Goal: Task Accomplishment & Management: Manage account settings

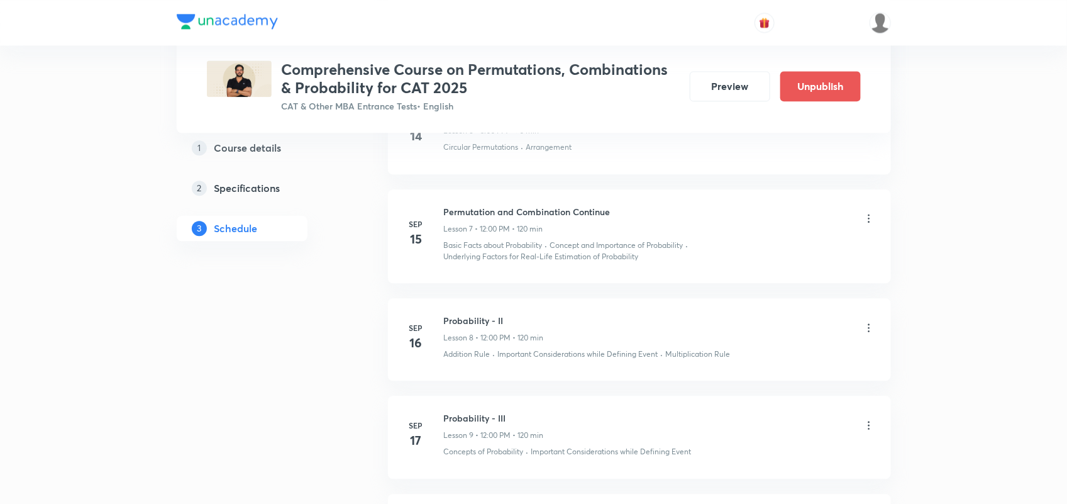
scroll to position [1216, 0]
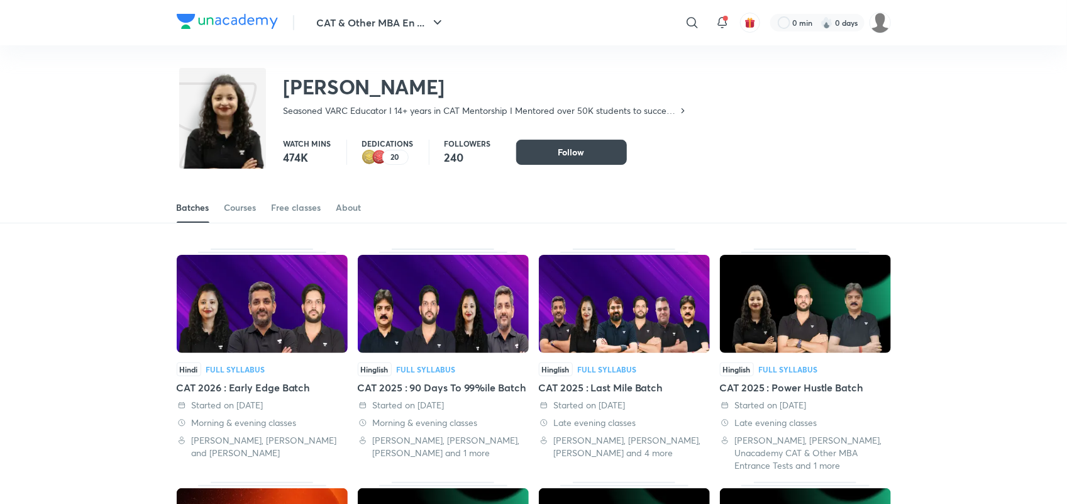
click at [240, 16] on img at bounding box center [227, 21] width 101 height 15
click at [692, 23] on icon at bounding box center [692, 22] width 15 height 15
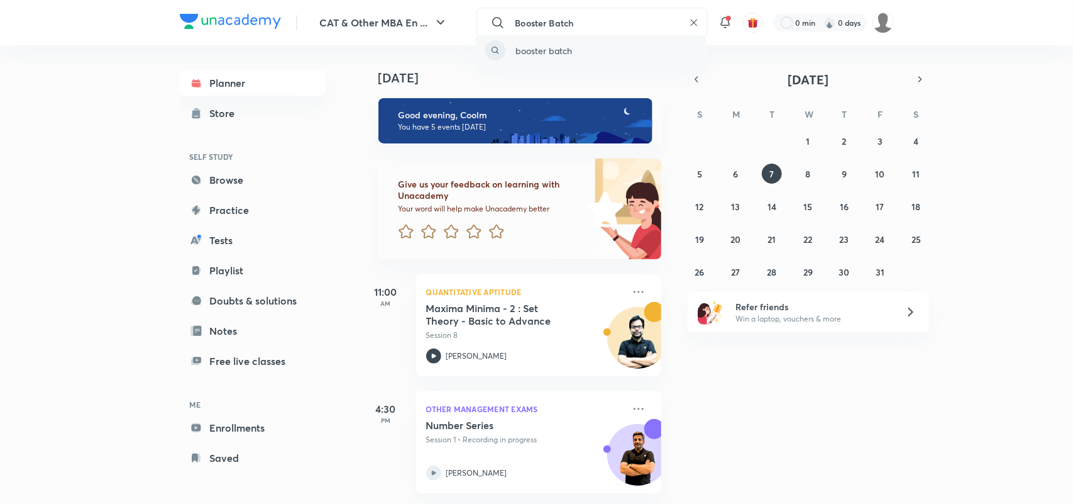
type input "Booster Batch"
click at [574, 52] on div "booster batch" at bounding box center [590, 50] width 231 height 30
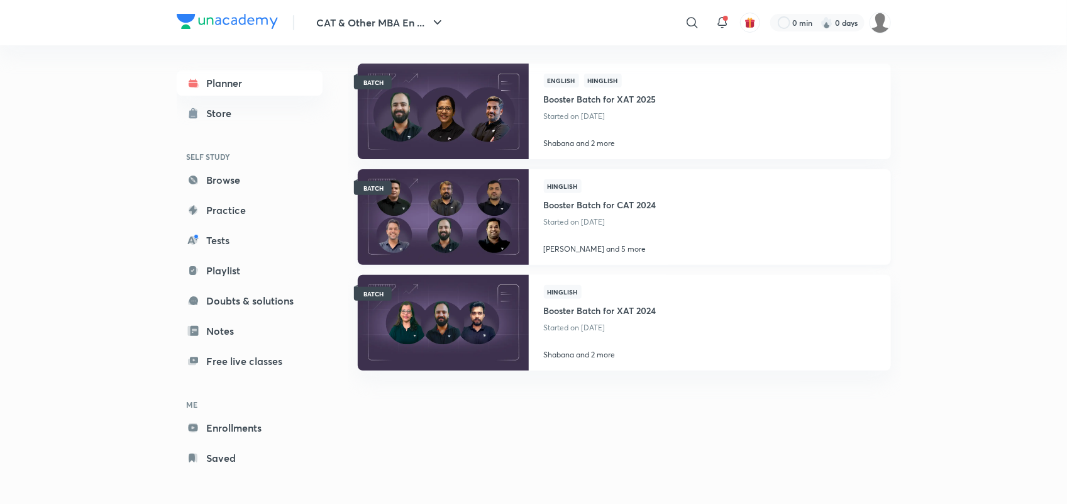
scroll to position [93, 0]
click at [604, 200] on h4 "Booster Batch for CAT 2024" at bounding box center [600, 202] width 113 height 21
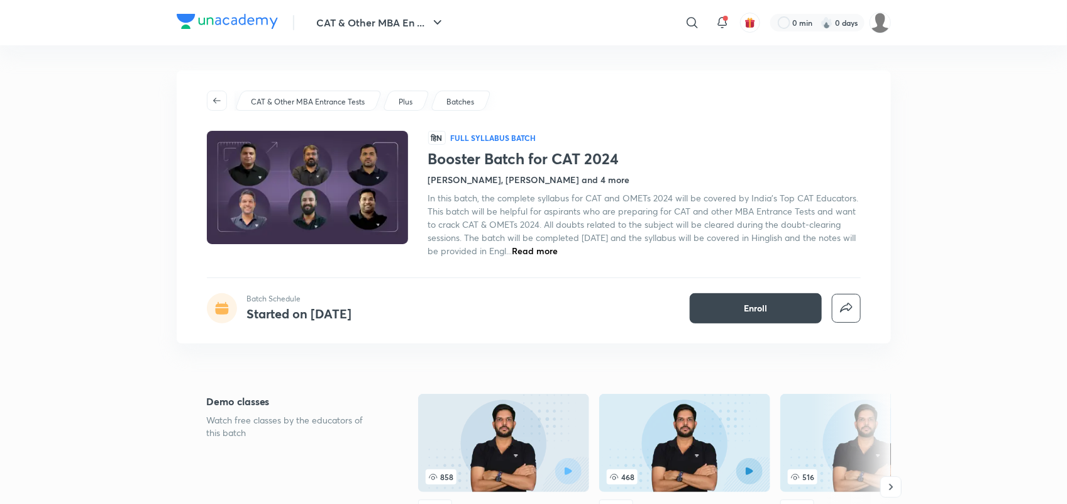
click at [558, 250] on span "Read more" at bounding box center [536, 251] width 46 height 12
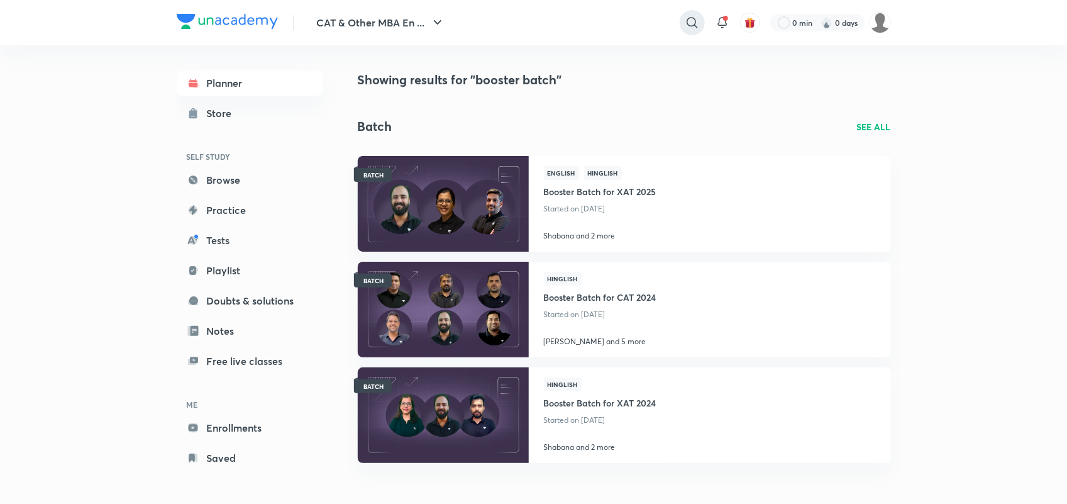
click at [685, 16] on icon at bounding box center [692, 22] width 15 height 15
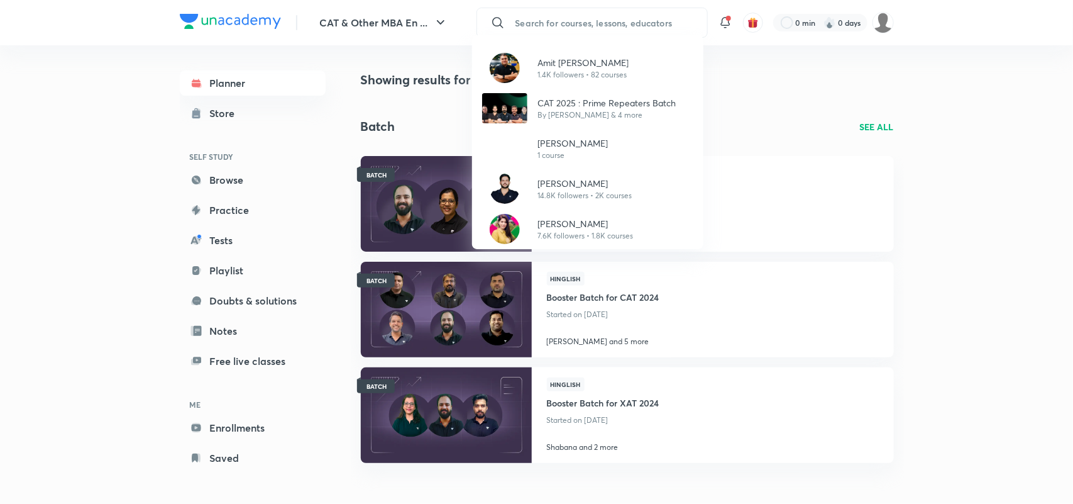
type input "C"
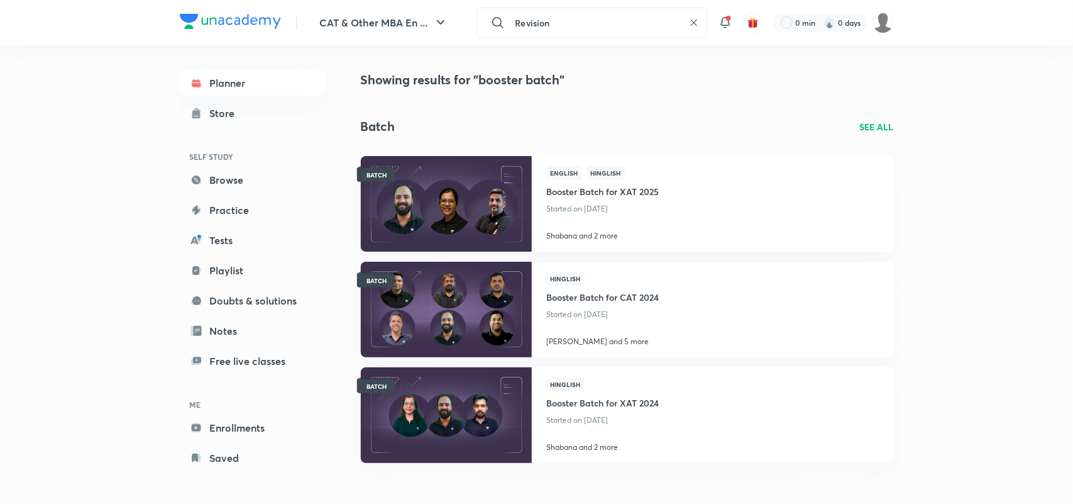
type input "Revision"
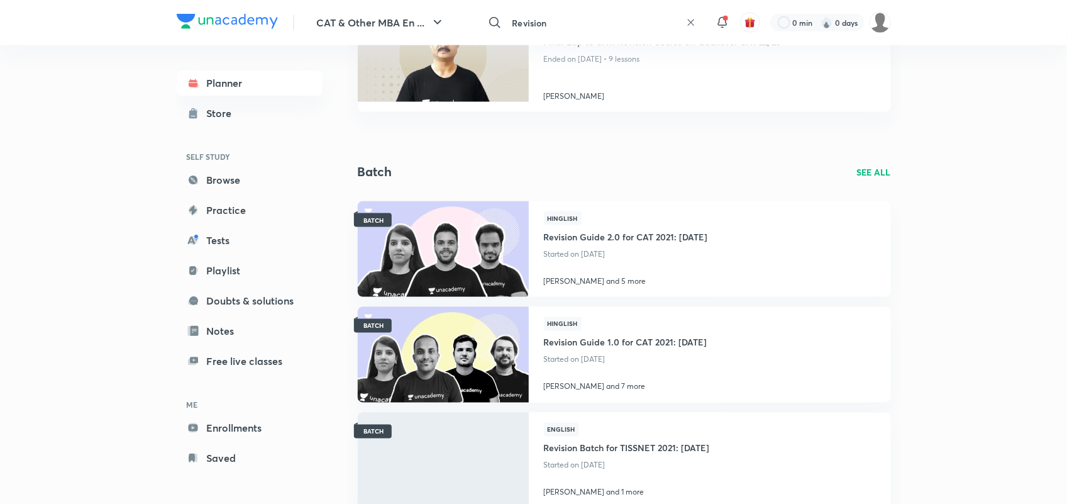
scroll to position [768, 0]
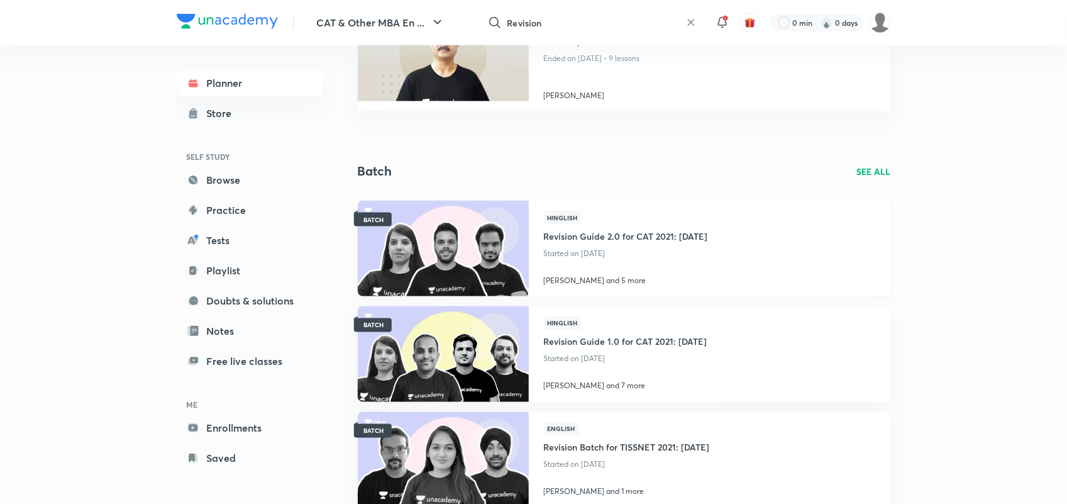
click at [635, 233] on h4 "Revision Guide 2.0 for CAT 2021: 28th July" at bounding box center [626, 235] width 164 height 21
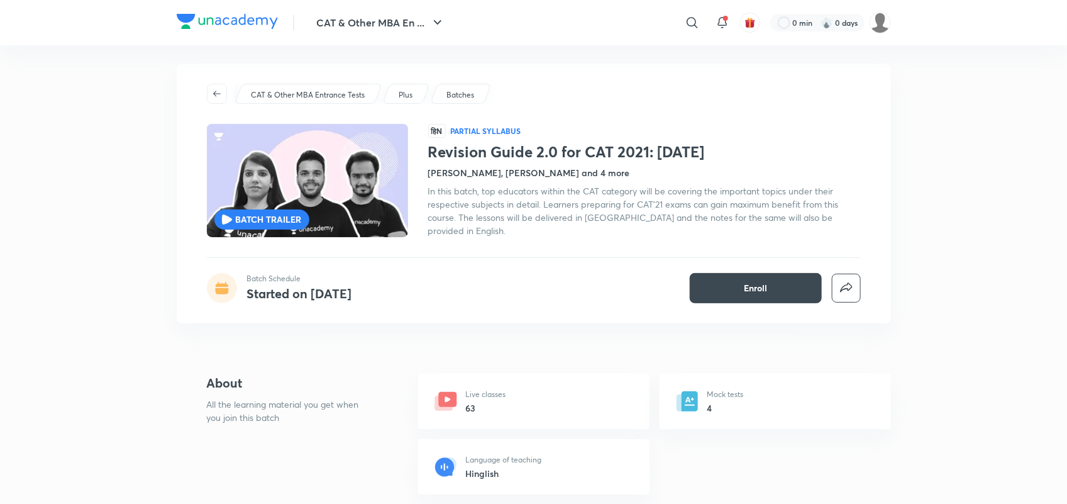
scroll to position [8, 0]
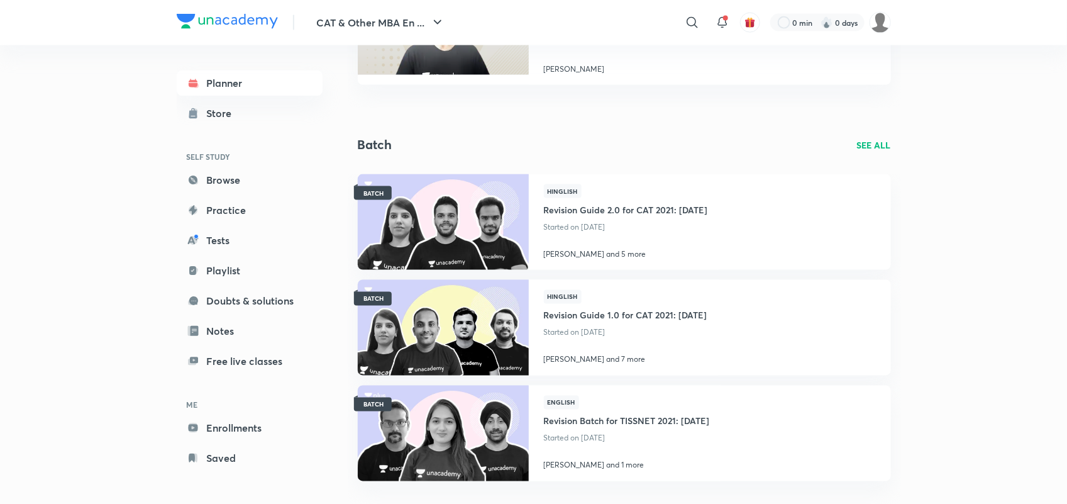
scroll to position [804, 0]
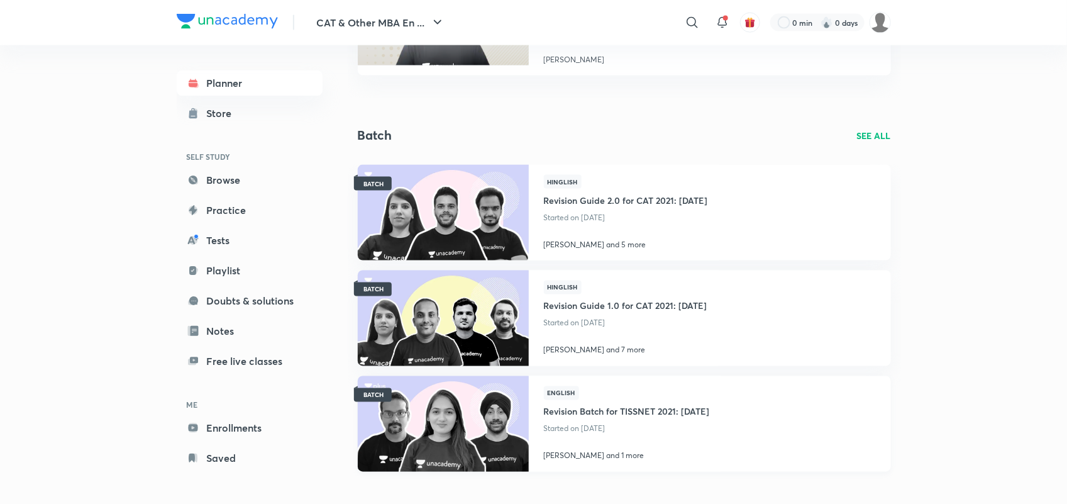
click at [619, 410] on h4 "Revision Batch for TISSNET 2021: 15th January" at bounding box center [627, 410] width 166 height 21
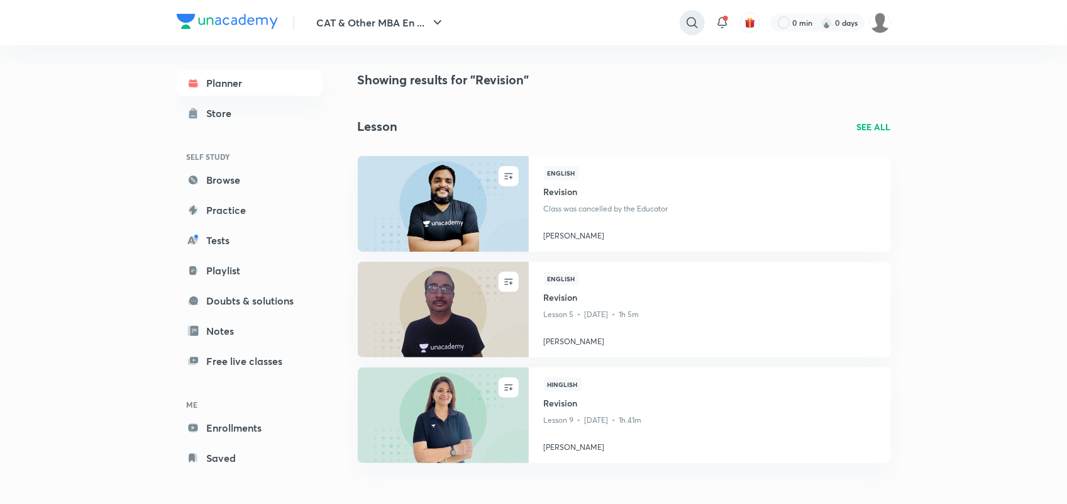
click at [689, 18] on icon at bounding box center [692, 22] width 11 height 11
type input "crash"
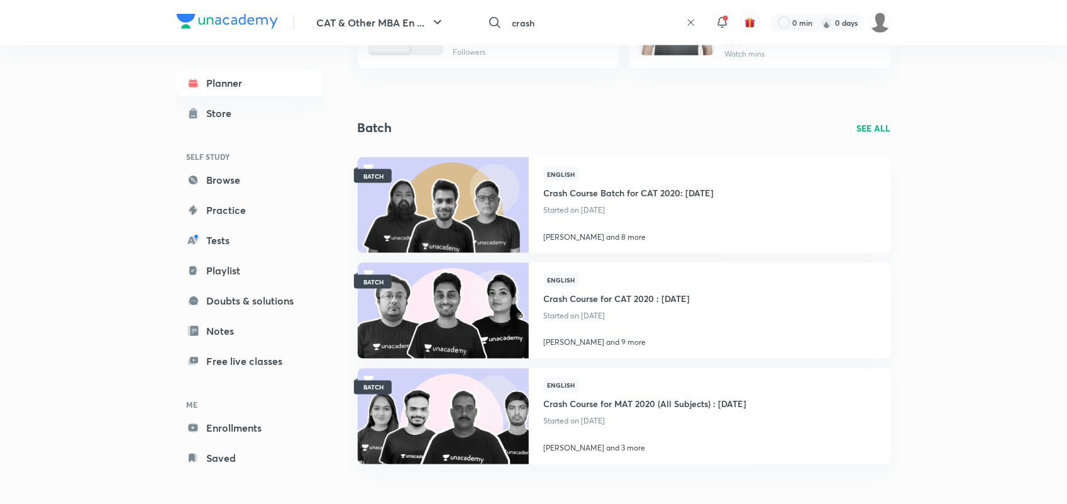
scroll to position [728, 0]
click at [636, 189] on h4 "Crash Course Batch for CAT 2020: 7th September" at bounding box center [629, 190] width 170 height 21
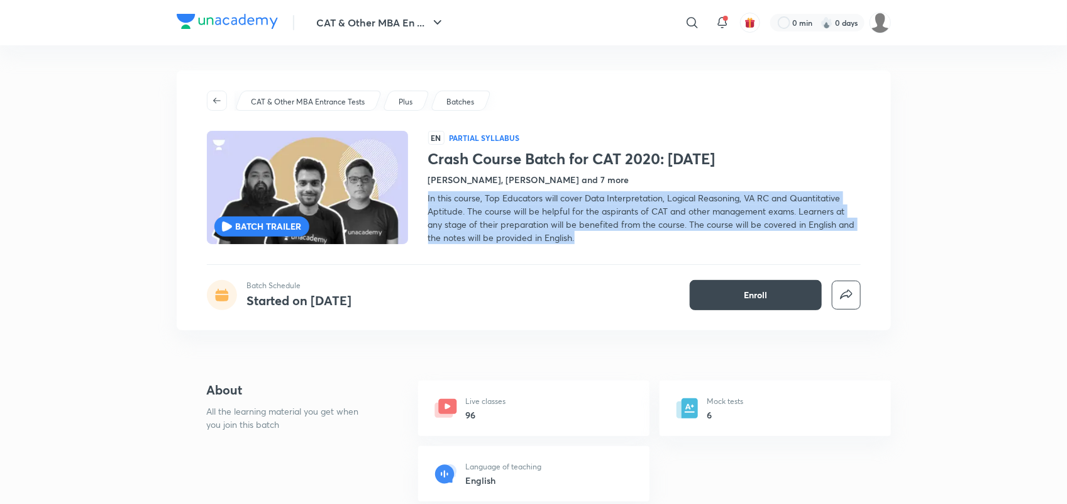
drag, startPoint x: 428, startPoint y: 192, endPoint x: 583, endPoint y: 237, distance: 161.0
click at [583, 237] on div "In this course, Top Educators will cover Data Interpretation, Logical Reasoning…" at bounding box center [644, 217] width 433 height 53
copy span "In this course, Top Educators will cover Data Interpretation, Logical Reasoning…"
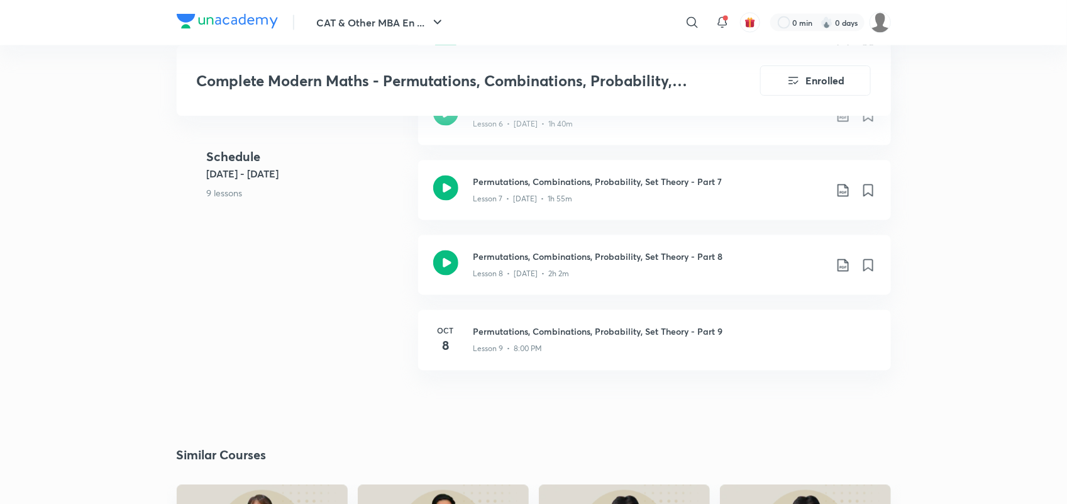
scroll to position [951, 0]
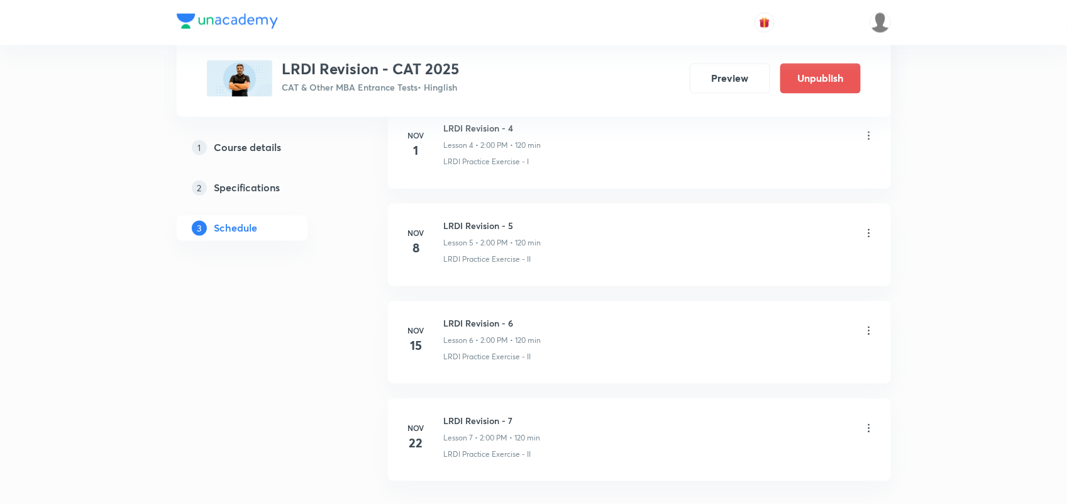
scroll to position [1128, 0]
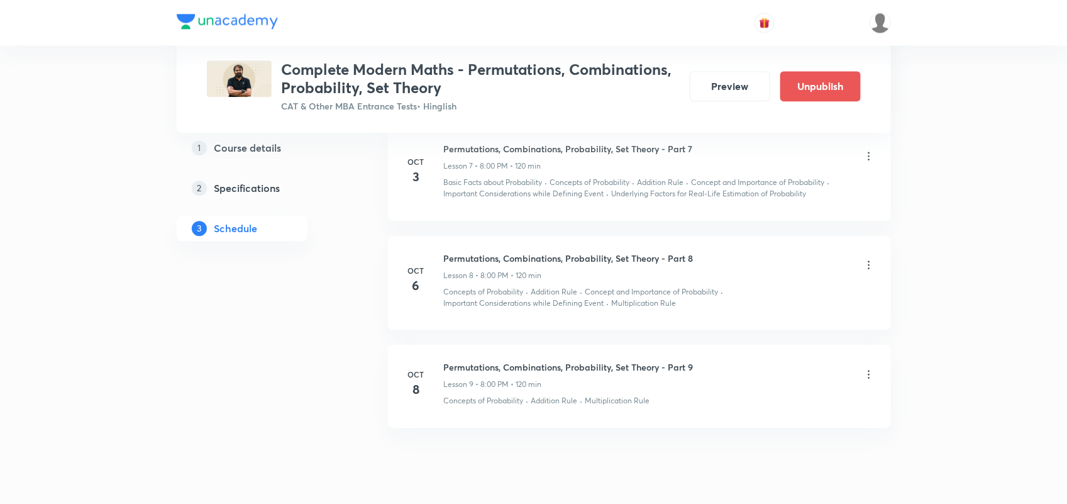
scroll to position [1410, 0]
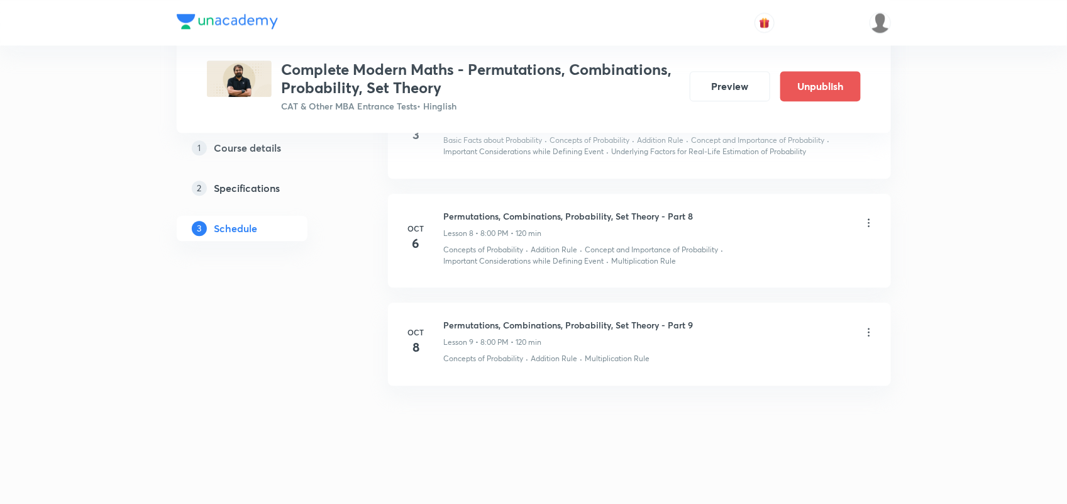
click at [870, 332] on icon at bounding box center [869, 332] width 13 height 13
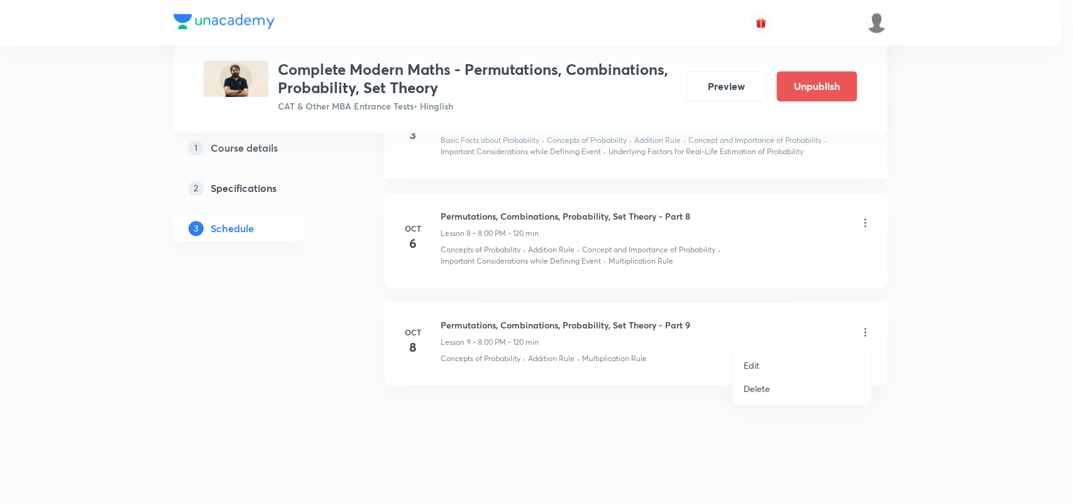
click at [777, 387] on li "Delete" at bounding box center [803, 388] width 138 height 23
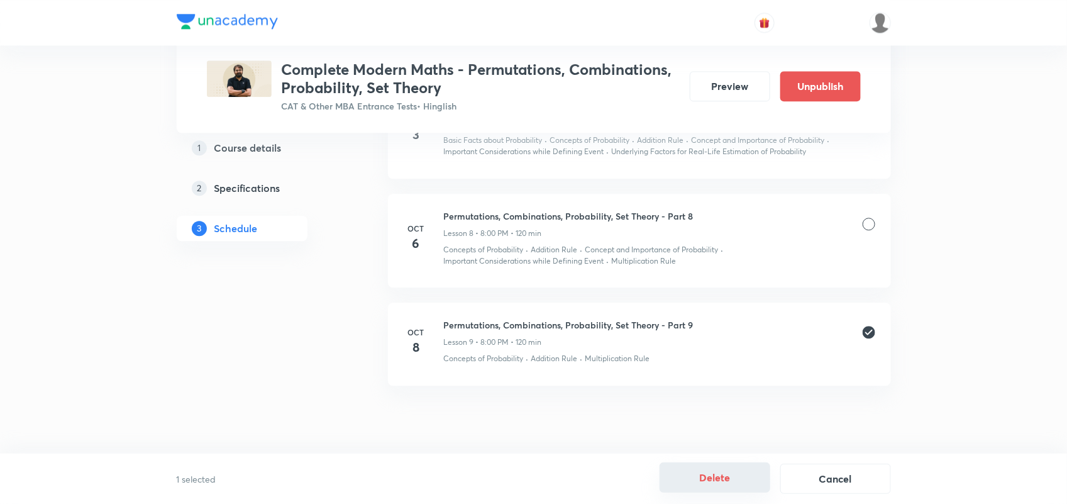
click at [711, 478] on button "Delete" at bounding box center [715, 477] width 111 height 30
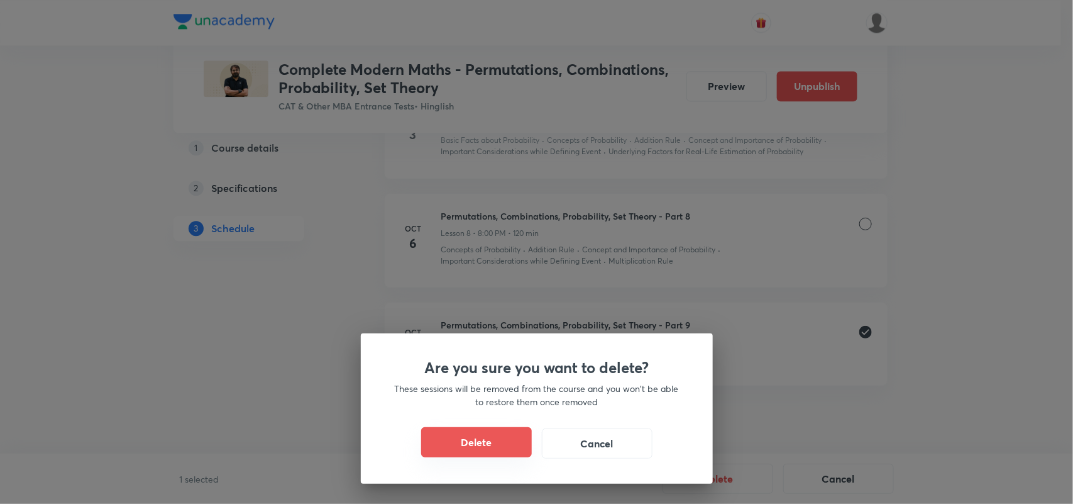
click at [474, 448] on button "Delete" at bounding box center [476, 442] width 111 height 30
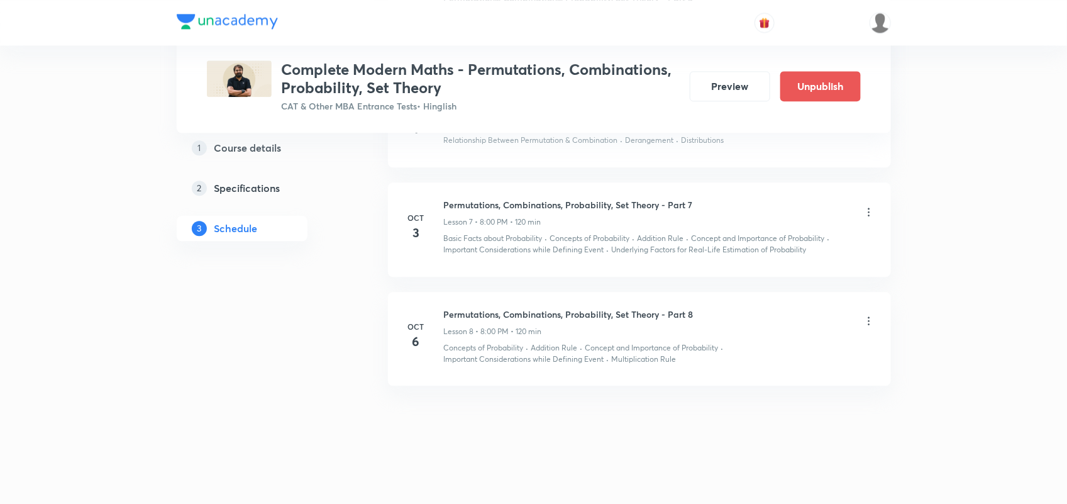
scroll to position [1303, 0]
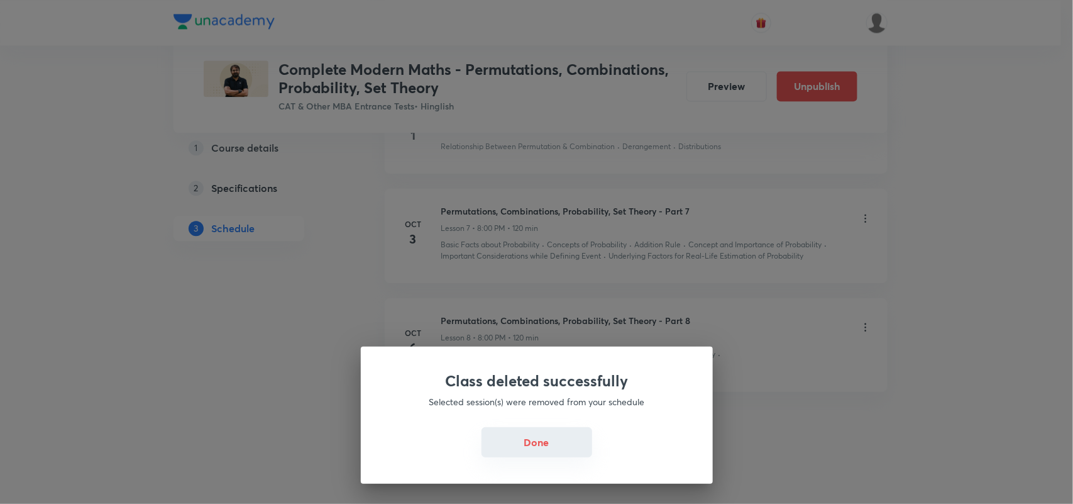
click at [551, 438] on button "Done" at bounding box center [537, 442] width 111 height 30
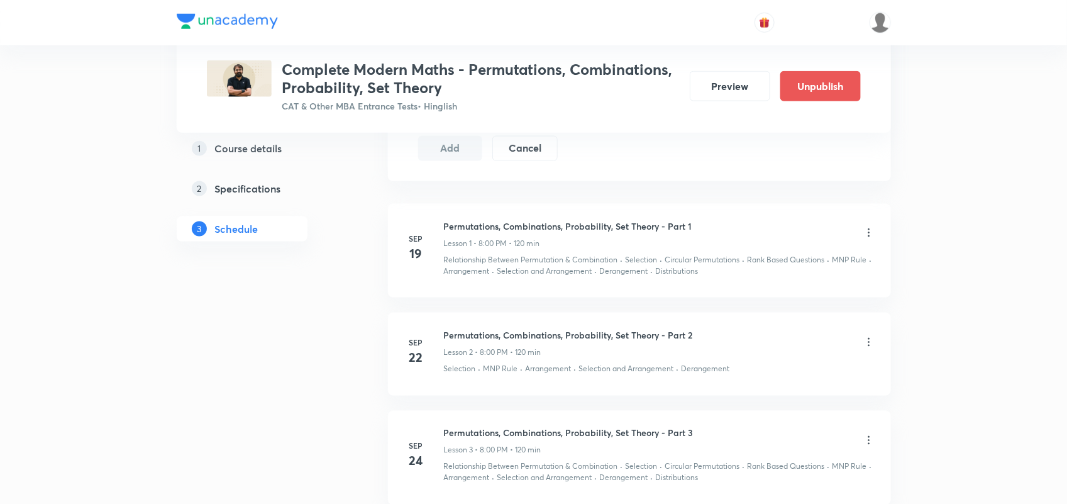
scroll to position [7, 0]
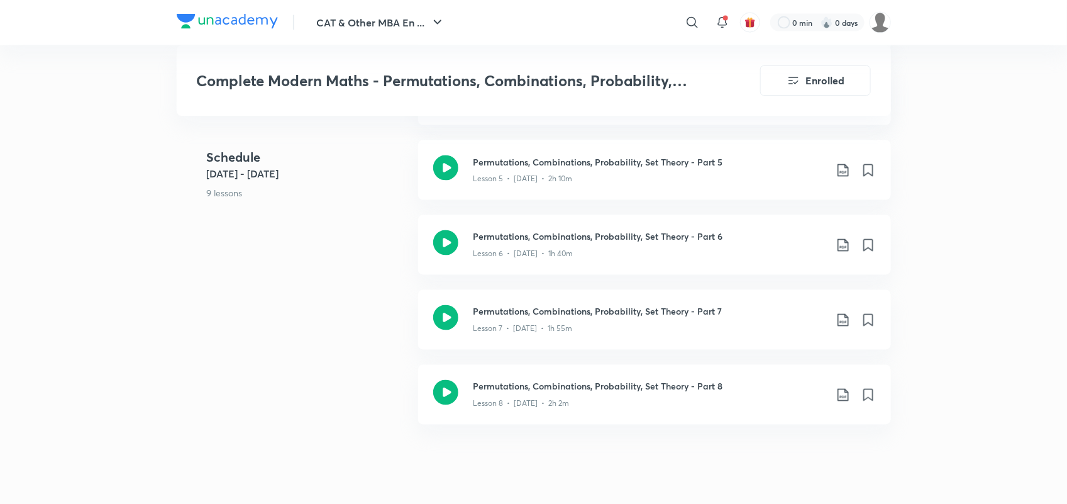
scroll to position [898, 0]
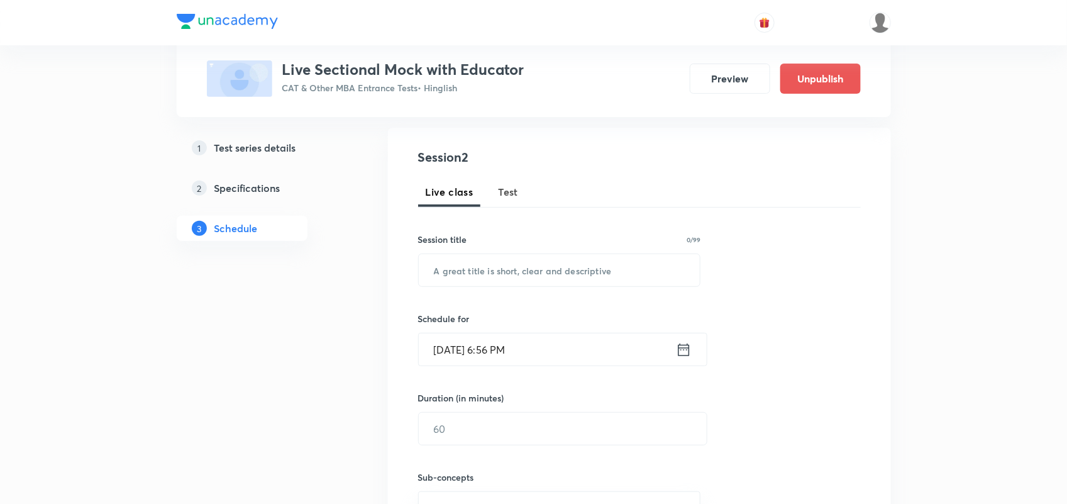
scroll to position [114, 0]
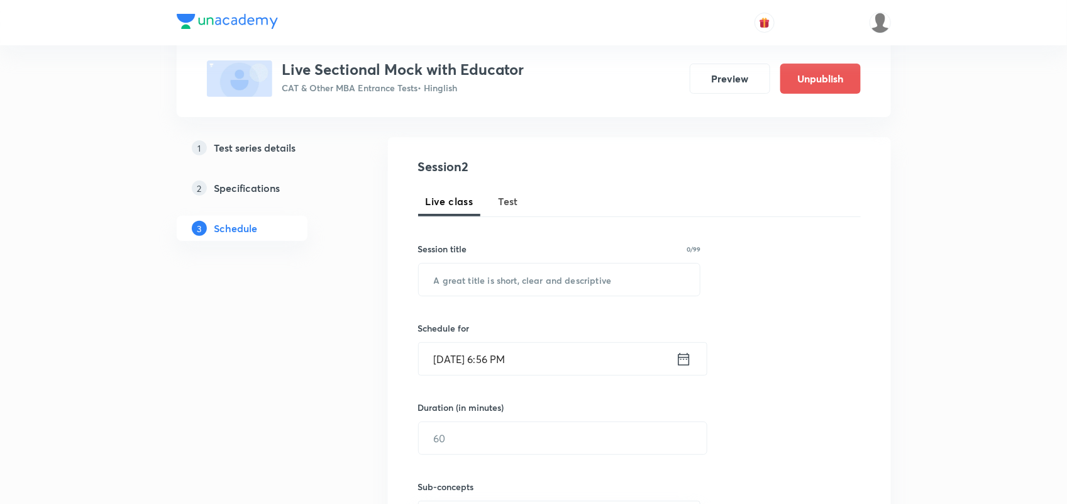
click at [247, 77] on img at bounding box center [239, 78] width 65 height 36
click at [238, 148] on h5 "Test series details" at bounding box center [255, 147] width 82 height 15
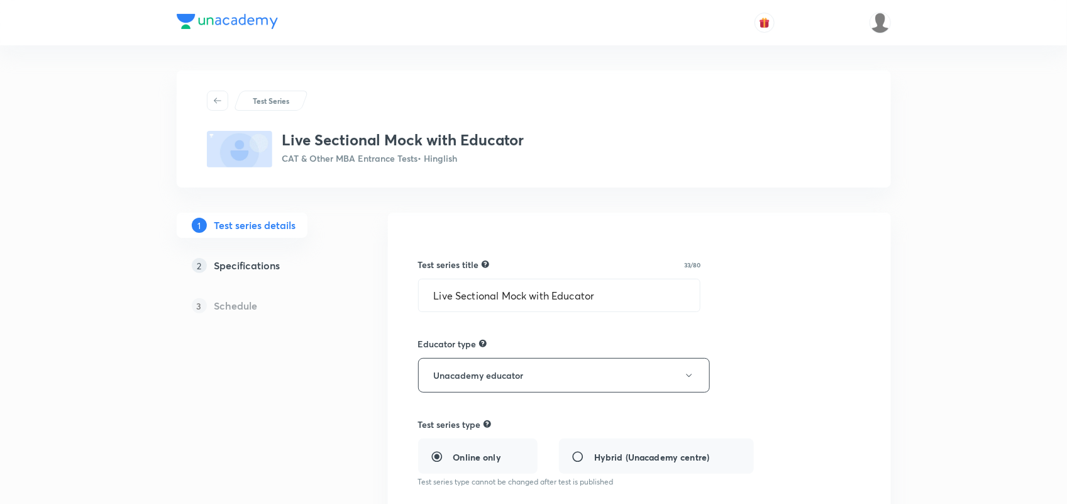
click at [263, 262] on h5 "Specifications" at bounding box center [247, 265] width 66 height 15
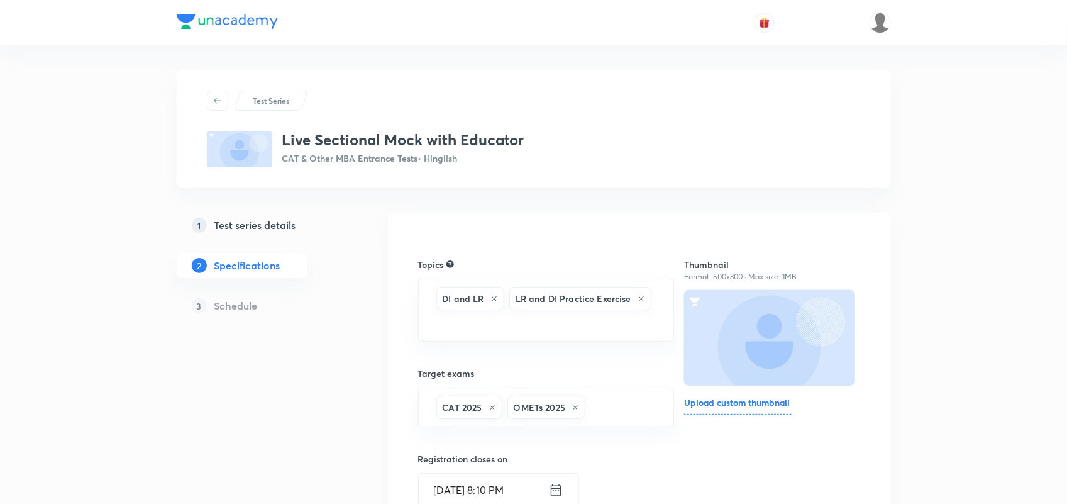
click at [255, 221] on h5 "Test series details" at bounding box center [255, 225] width 82 height 15
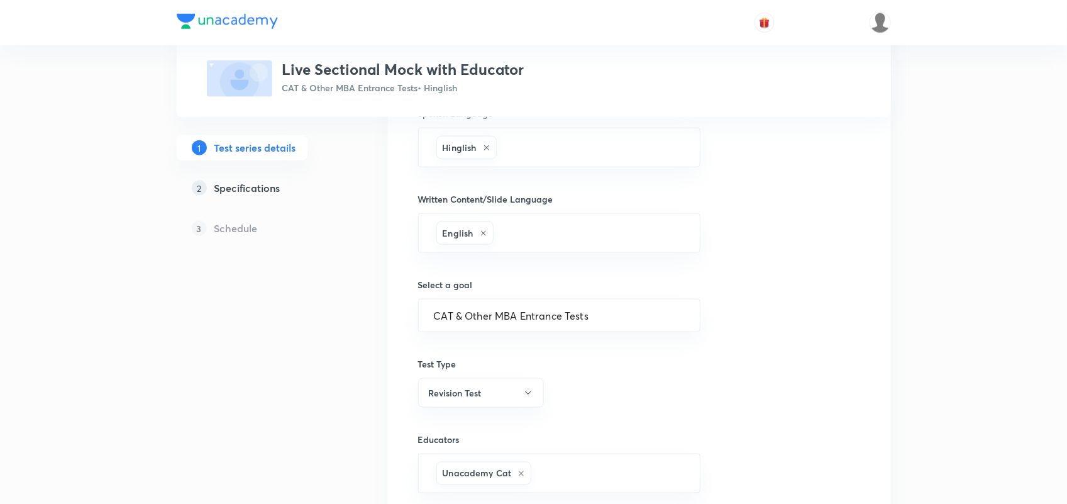
scroll to position [731, 0]
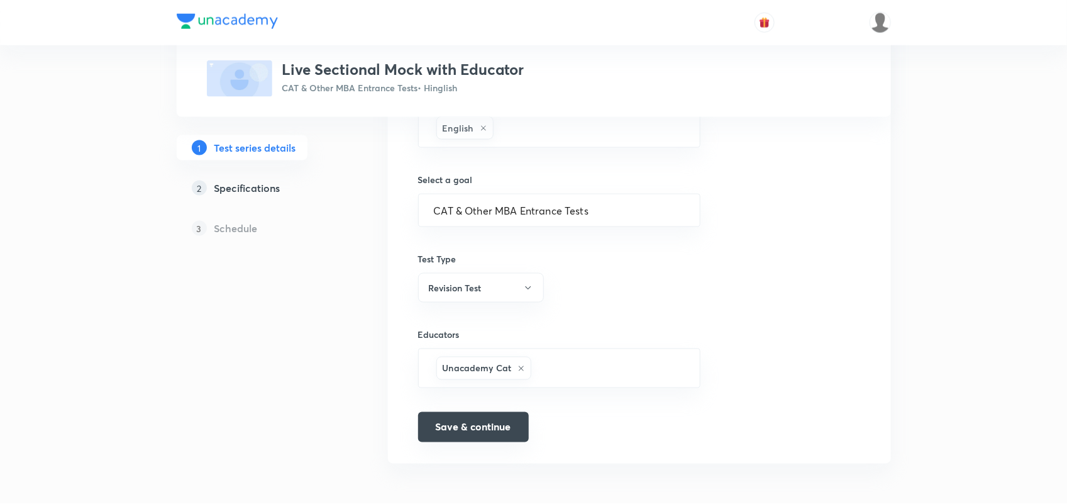
click at [491, 430] on button "Save & continue" at bounding box center [473, 427] width 111 height 30
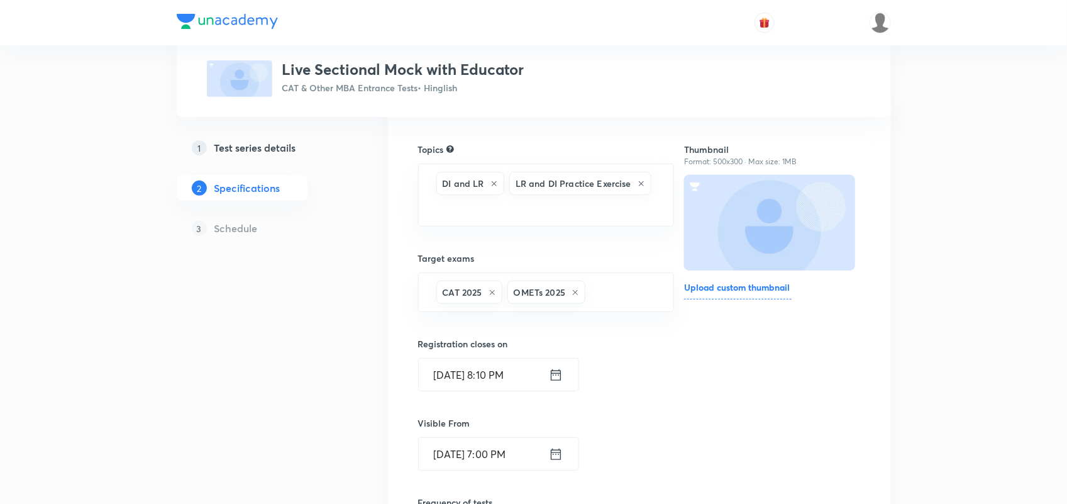
scroll to position [435, 0]
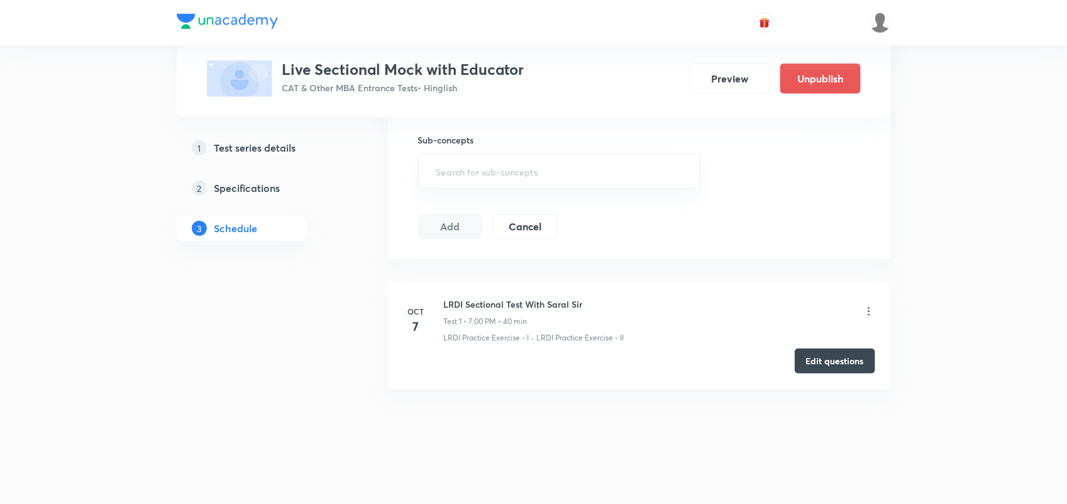
scroll to position [466, 0]
click at [870, 307] on icon at bounding box center [869, 307] width 13 height 13
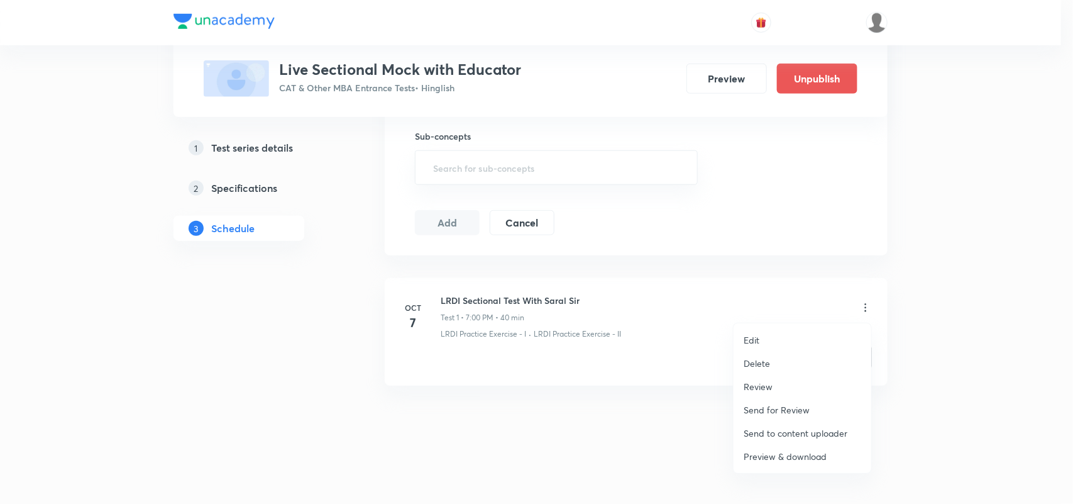
click at [570, 440] on div at bounding box center [536, 252] width 1073 height 504
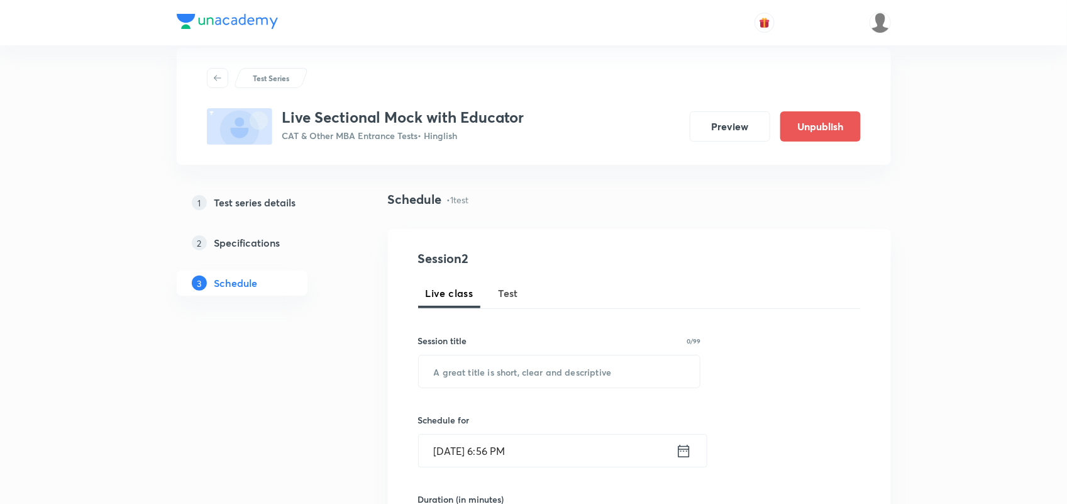
scroll to position [0, 0]
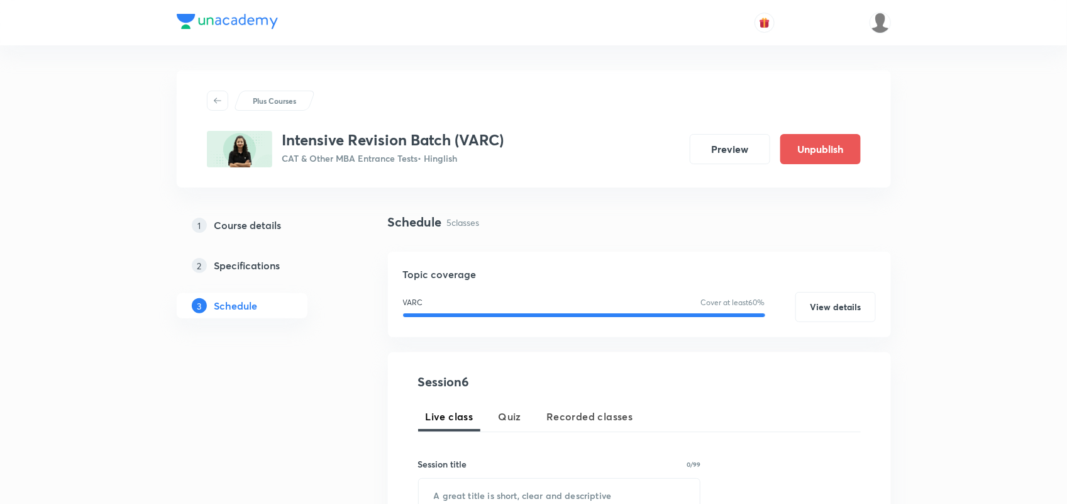
click at [245, 221] on h5 "Course details" at bounding box center [247, 225] width 67 height 15
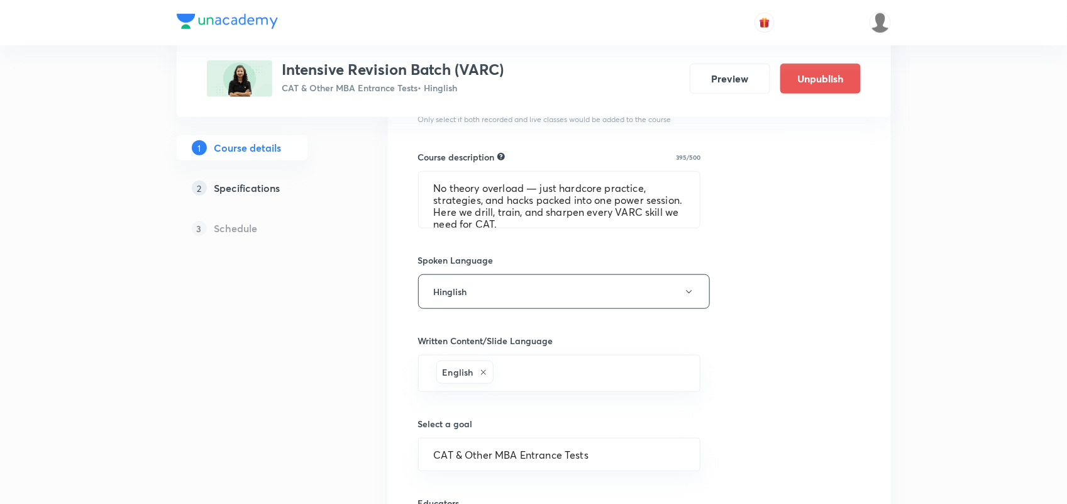
scroll to position [601, 0]
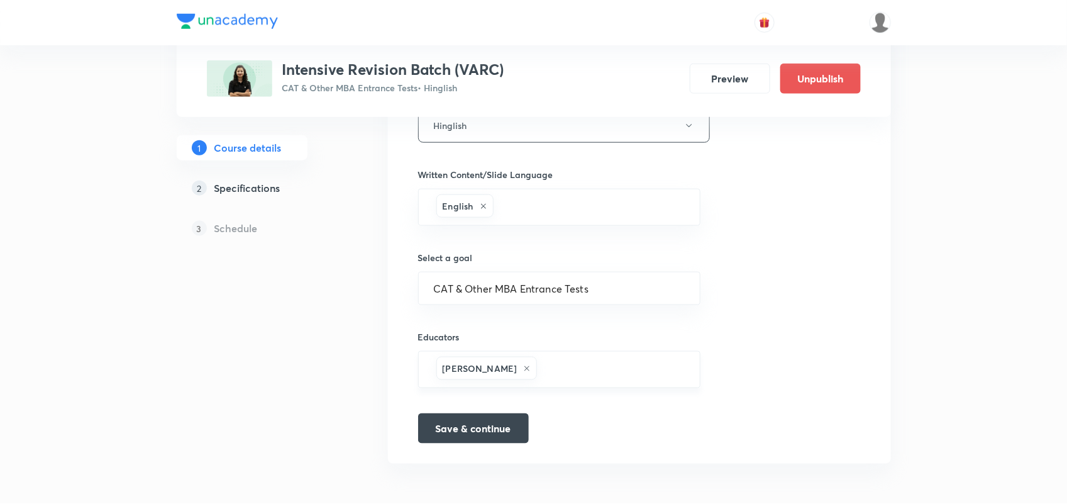
click at [489, 368] on h6 "[PERSON_NAME]" at bounding box center [480, 368] width 75 height 13
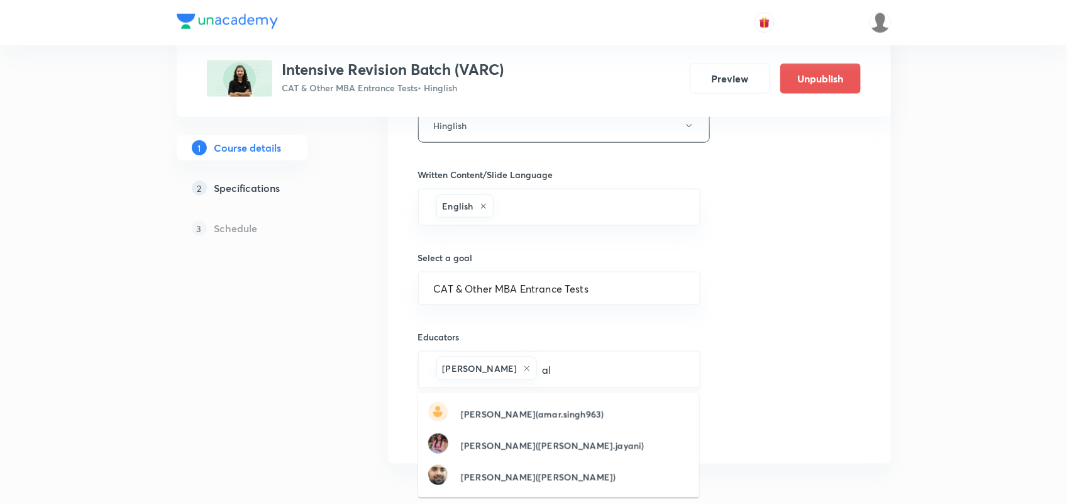
type input "a"
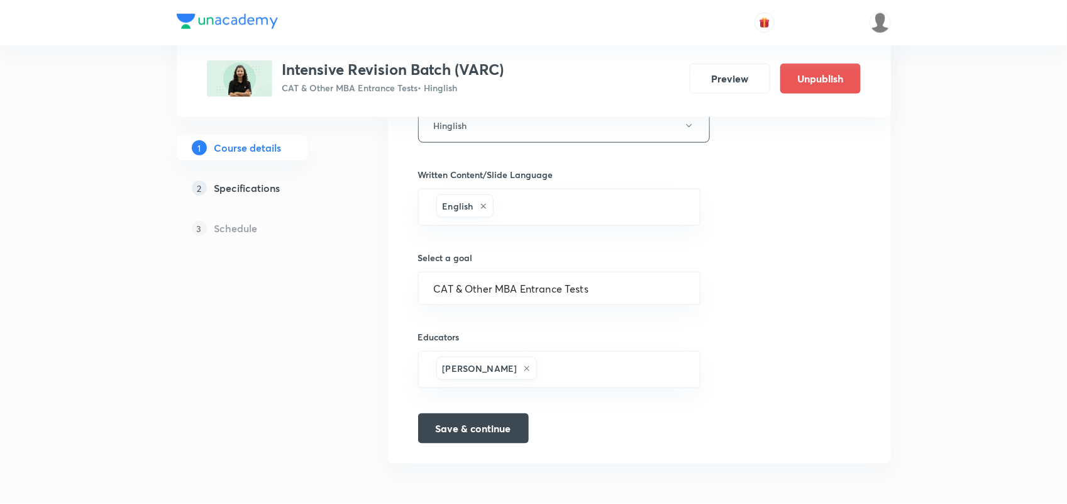
click at [777, 306] on div "Course title 31/80 Intensive Revision Batch (VARC) ​ Educator type Unacademy ed…" at bounding box center [639, 38] width 443 height 809
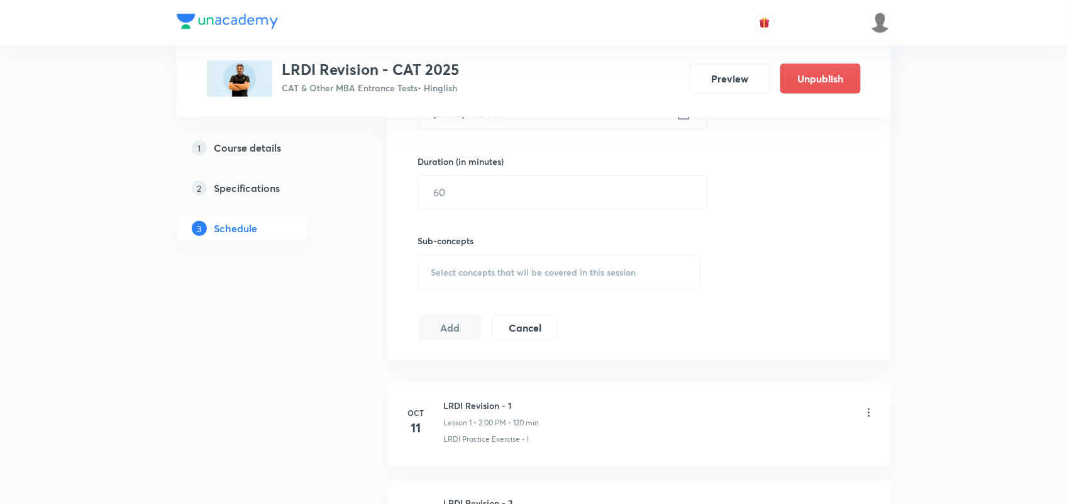
scroll to position [421, 0]
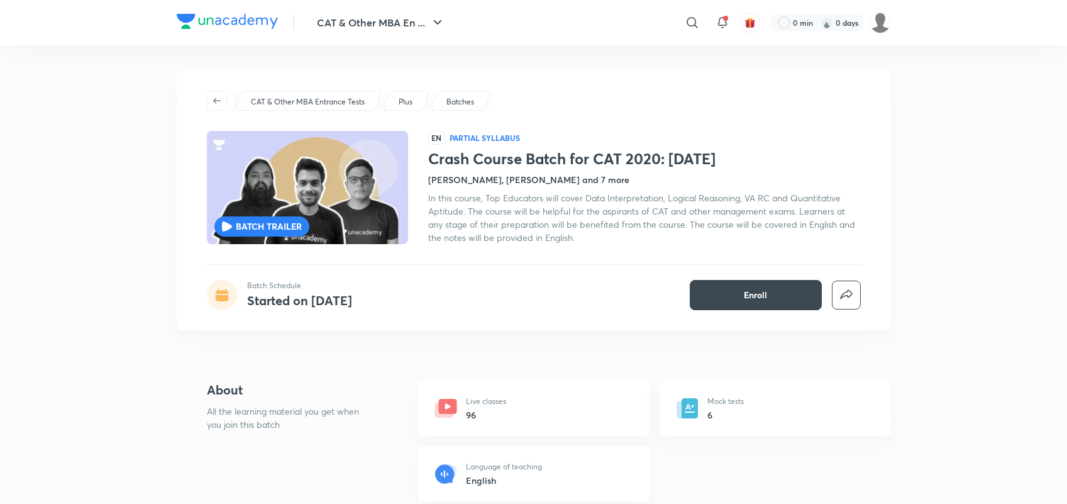
click at [690, 26] on icon at bounding box center [692, 22] width 15 height 15
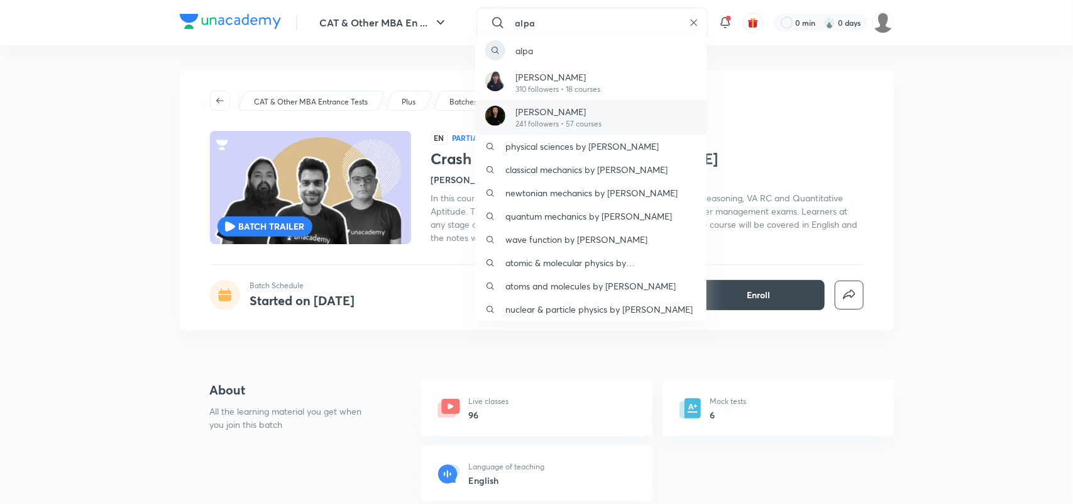
type input "alpa"
click at [548, 115] on p "Alpa Sharma" at bounding box center [559, 111] width 86 height 13
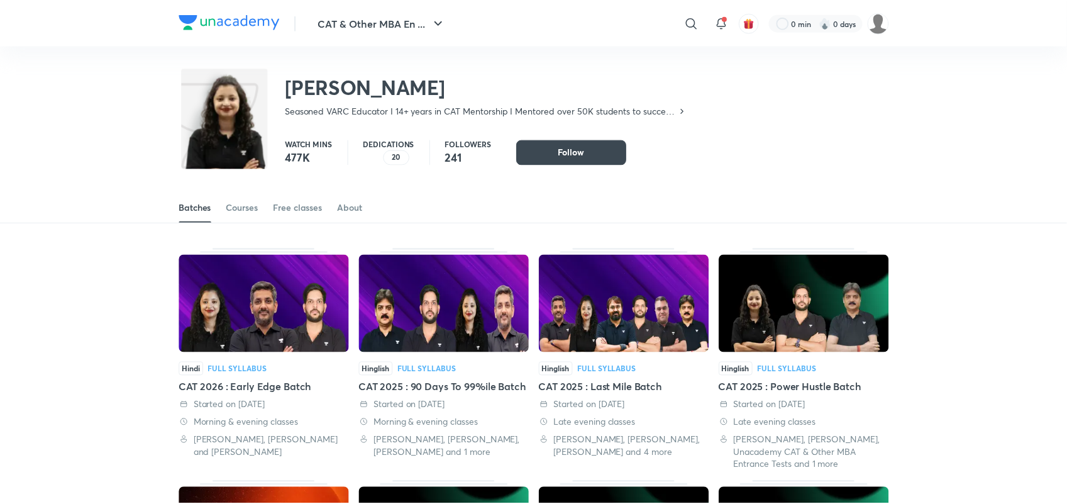
scroll to position [55, 0]
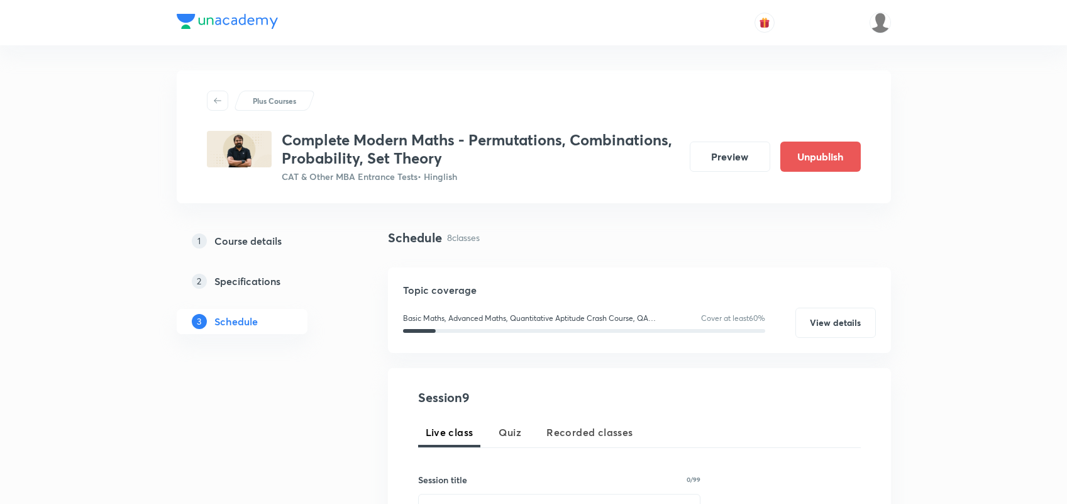
scroll to position [7, 0]
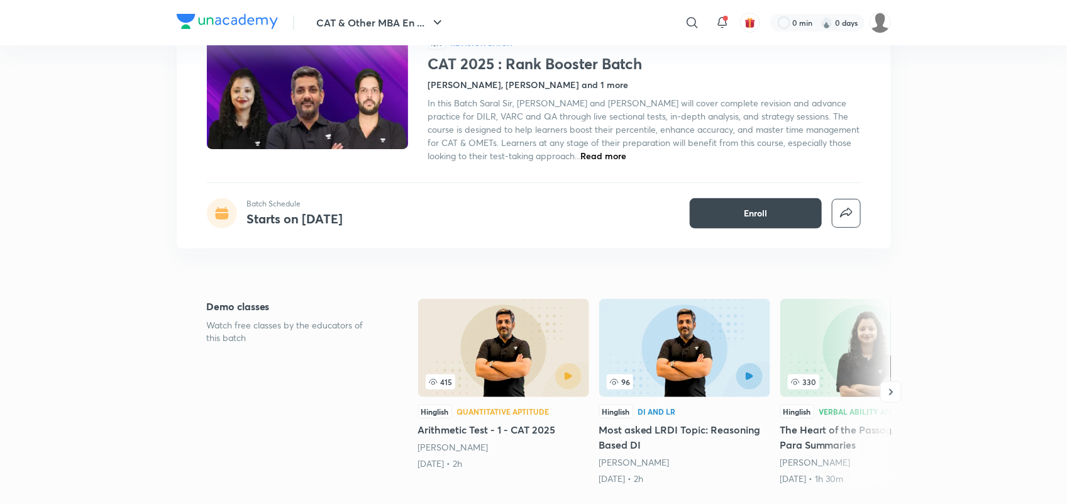
scroll to position [96, 0]
click at [581, 151] on span "Read more" at bounding box center [604, 155] width 46 height 12
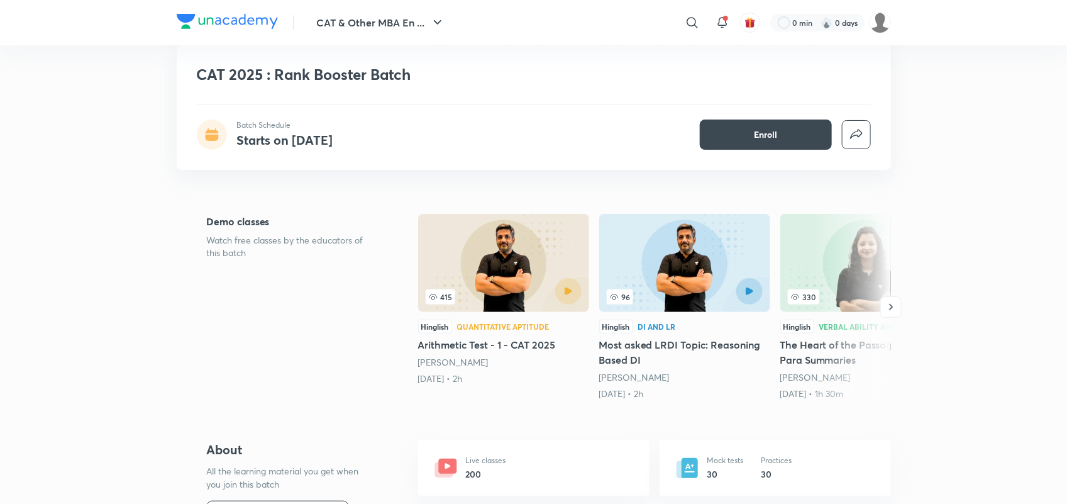
scroll to position [0, 0]
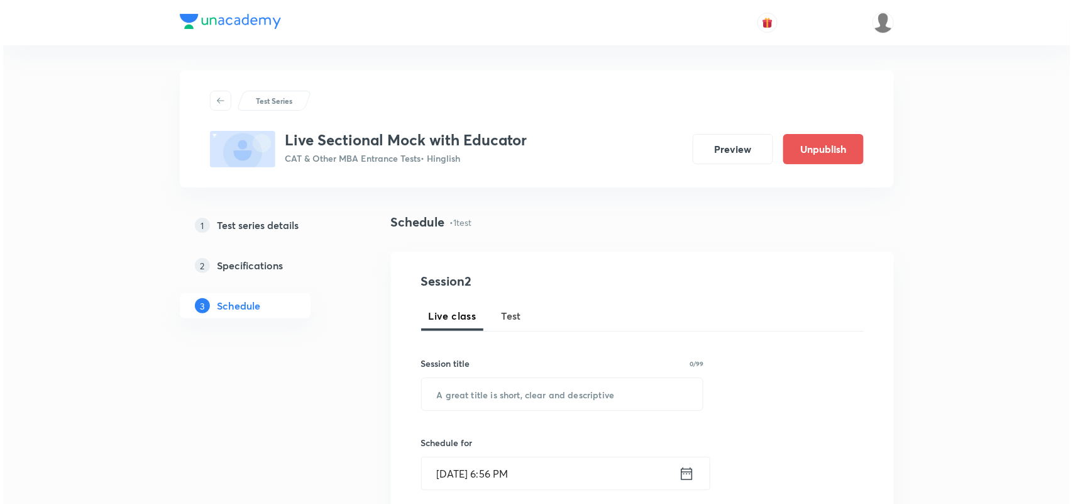
scroll to position [466, 0]
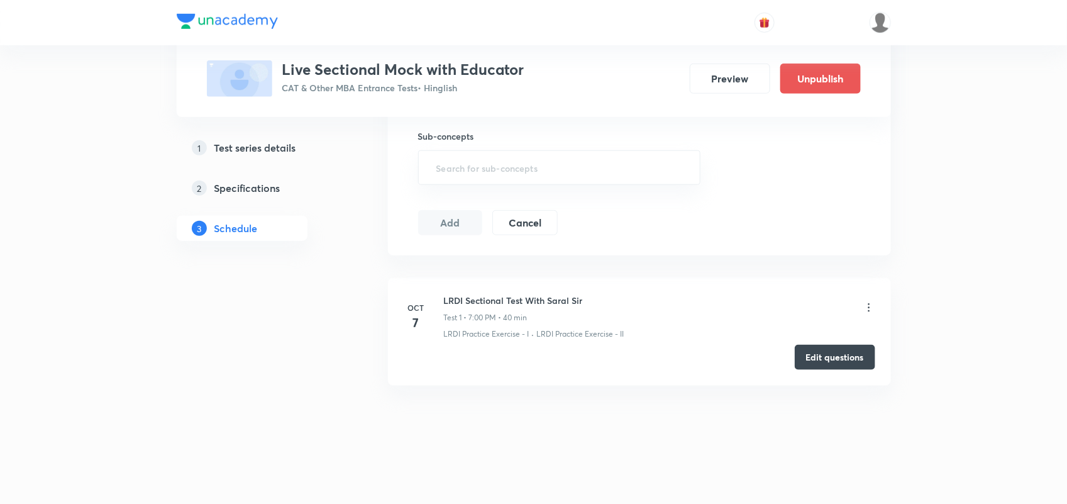
click at [868, 306] on icon at bounding box center [869, 307] width 13 height 13
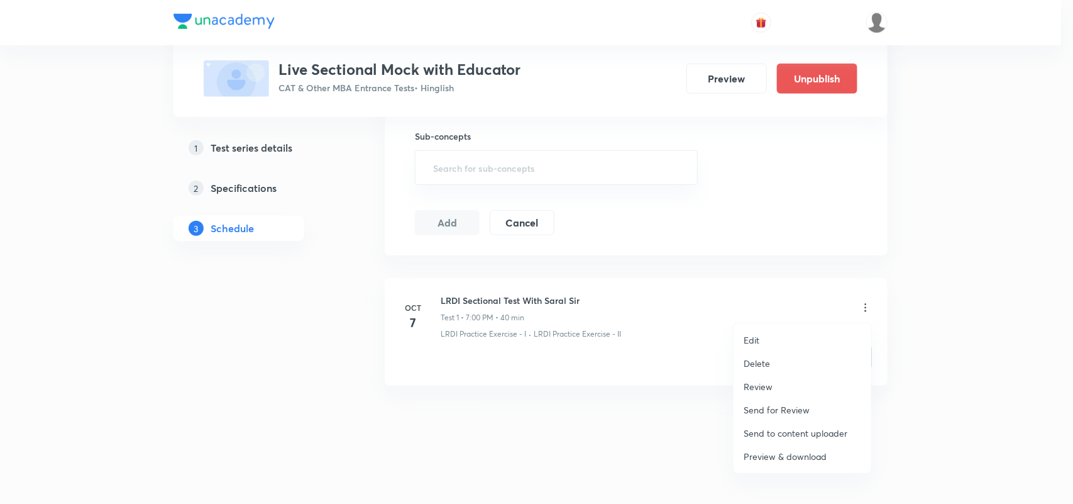
click at [750, 347] on li "Edit" at bounding box center [803, 339] width 138 height 23
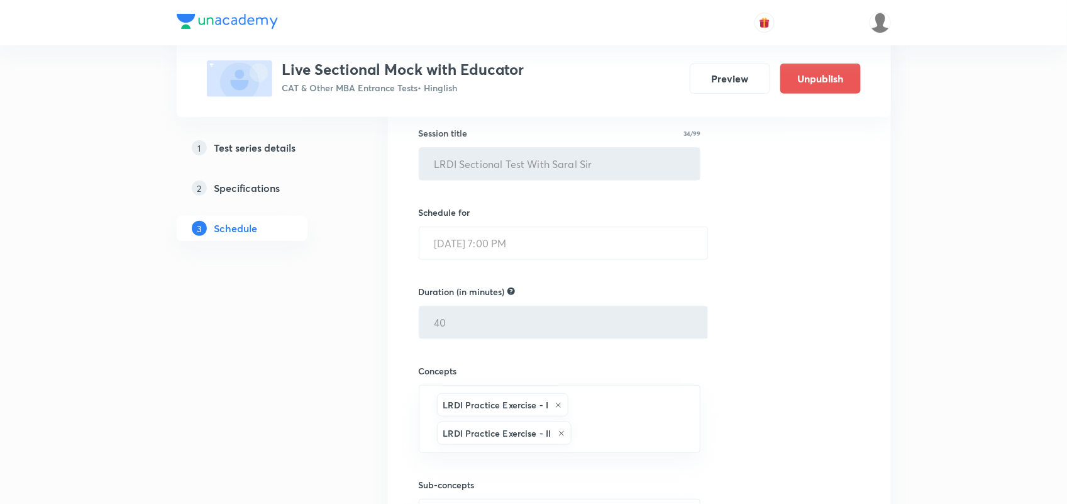
scroll to position [444, 0]
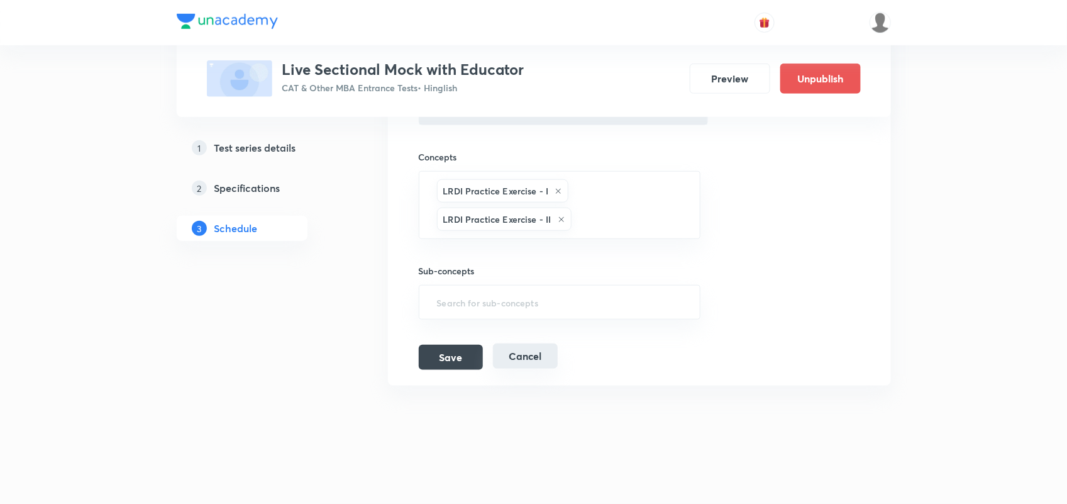
click at [508, 362] on button "Cancel" at bounding box center [525, 355] width 65 height 25
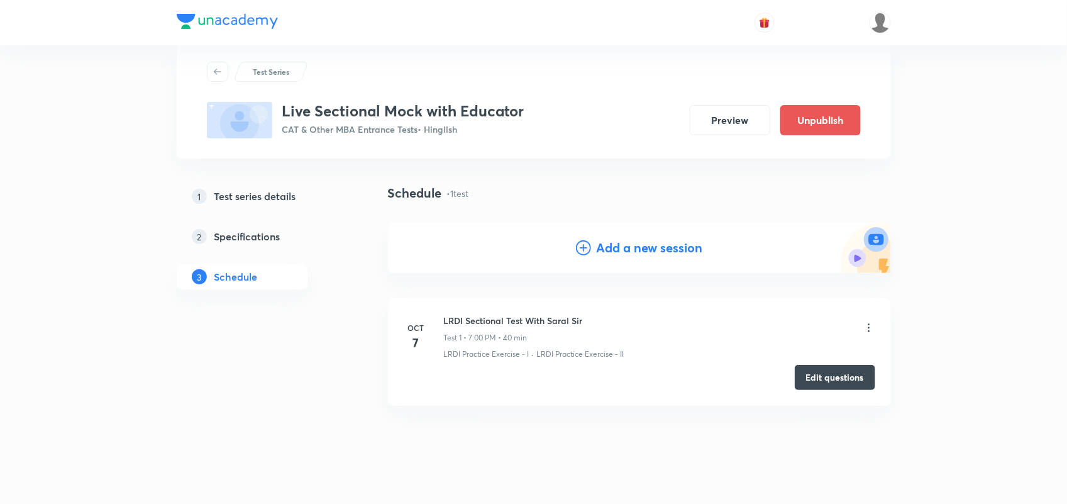
scroll to position [49, 0]
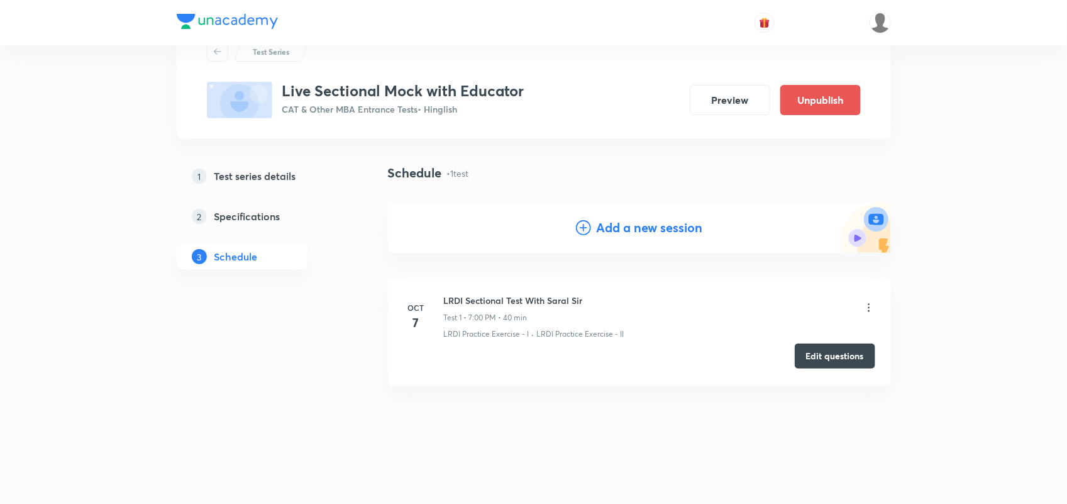
click at [836, 356] on button "Edit questions" at bounding box center [835, 355] width 80 height 25
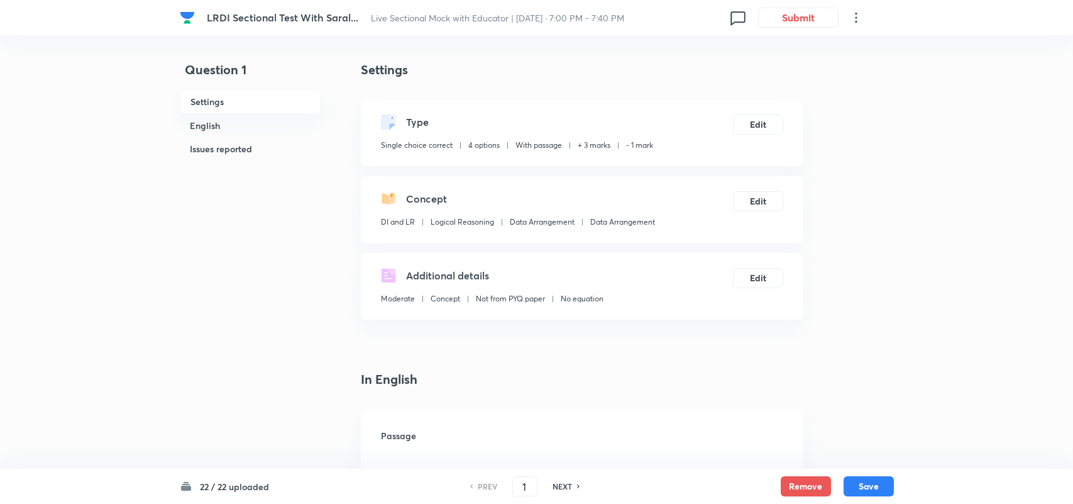
checkbox input "true"
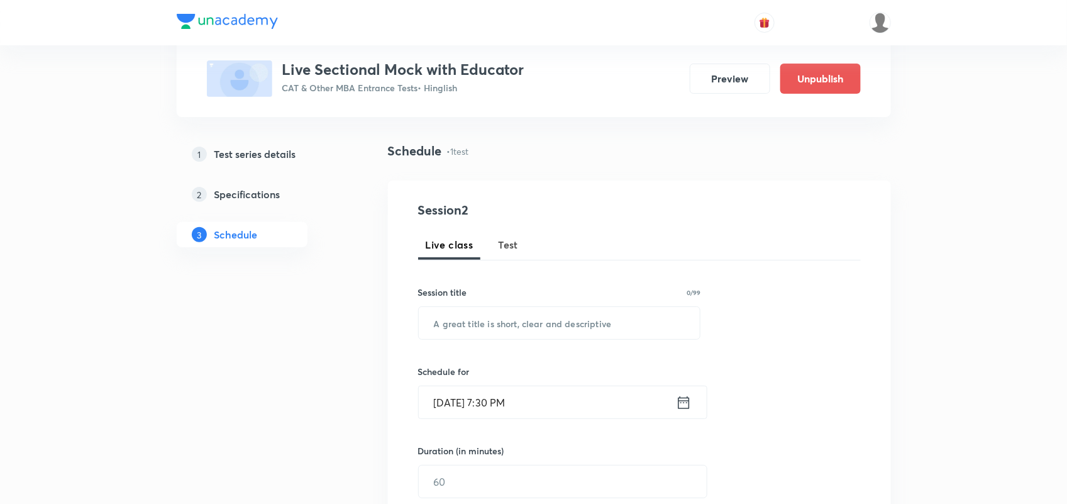
scroll to position [141, 0]
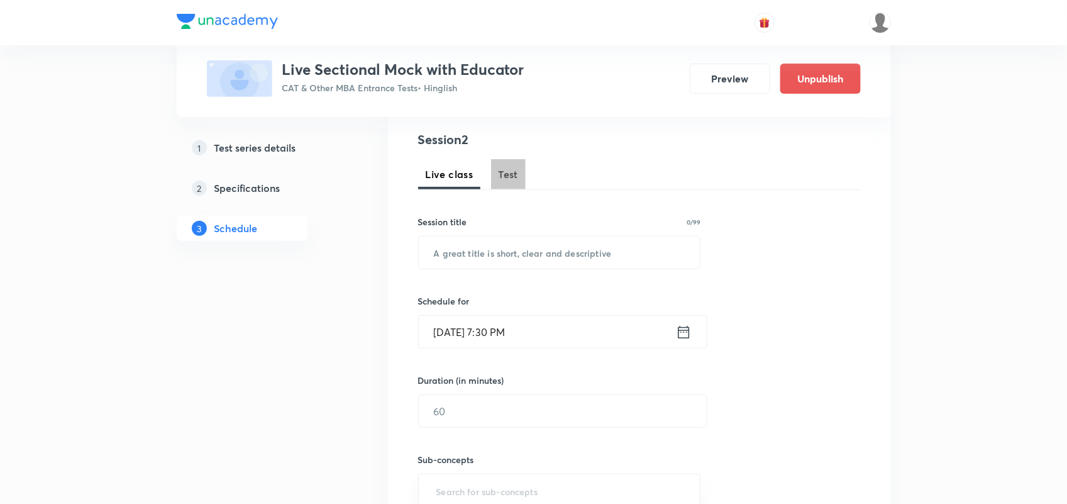
click at [514, 170] on span "Test" at bounding box center [509, 174] width 20 height 15
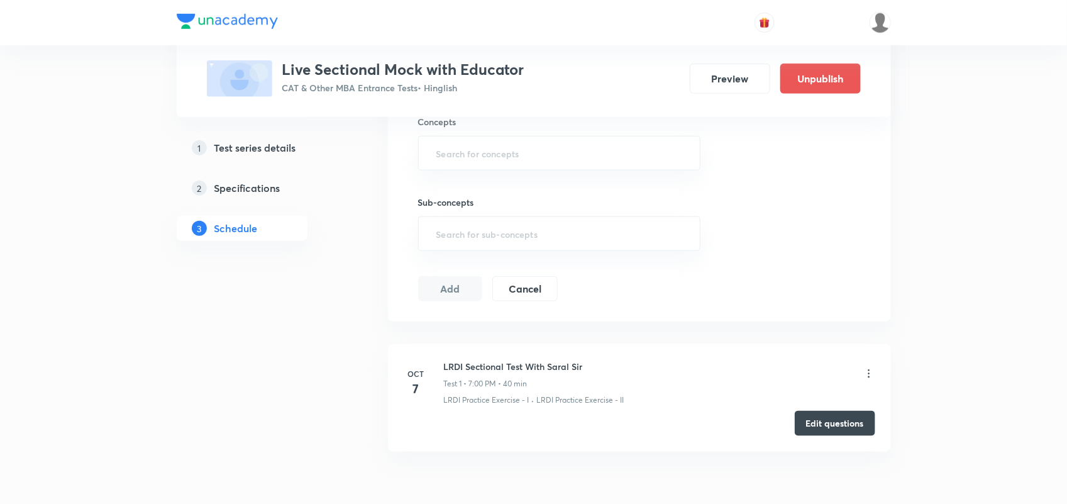
scroll to position [547, 0]
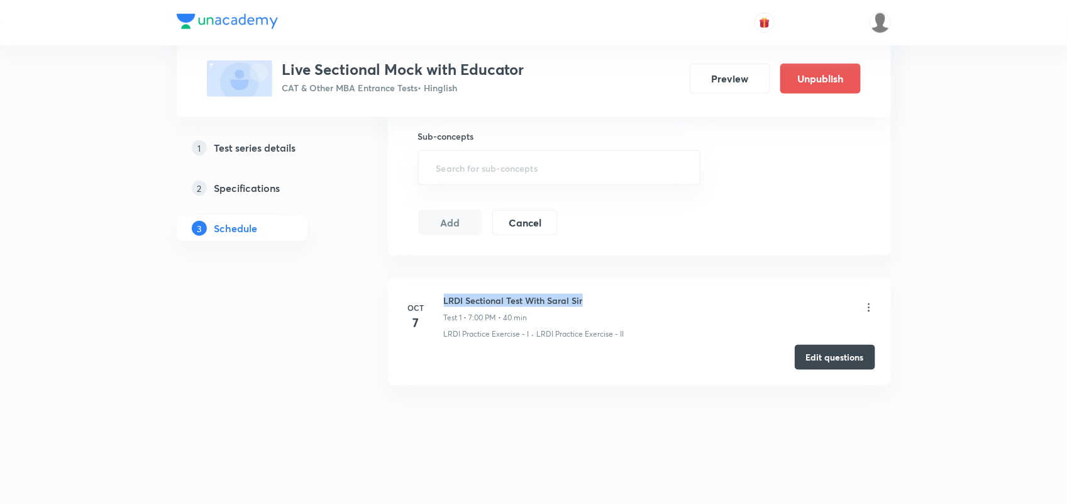
drag, startPoint x: 442, startPoint y: 294, endPoint x: 616, endPoint y: 301, distance: 174.3
click at [616, 301] on div "Oct 7 LRDI Sectional Test With Saral Sir Test 1 • 7:00 PM • 40 min LRDI Practic…" at bounding box center [640, 317] width 472 height 46
copy h6 "LRDI Sectional Test With Saral Sir"
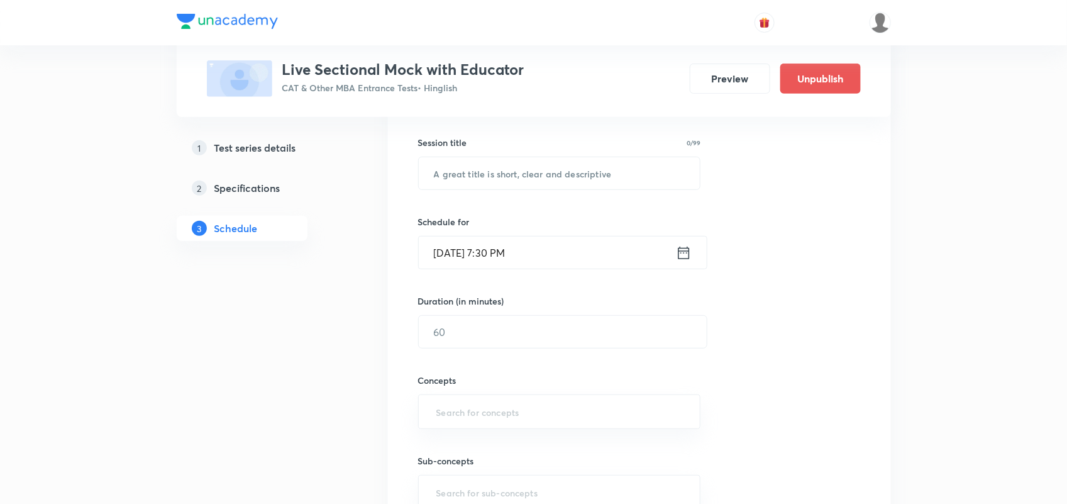
scroll to position [220, 0]
click at [483, 183] on input "text" at bounding box center [560, 174] width 282 height 32
paste input "LRDI Sectional Test With Saral Sir"
type input "LRDI Sectional Test With Saral Sir"
click at [702, 259] on div "Oct 7, 2025, 7:30 PM ​" at bounding box center [562, 252] width 289 height 33
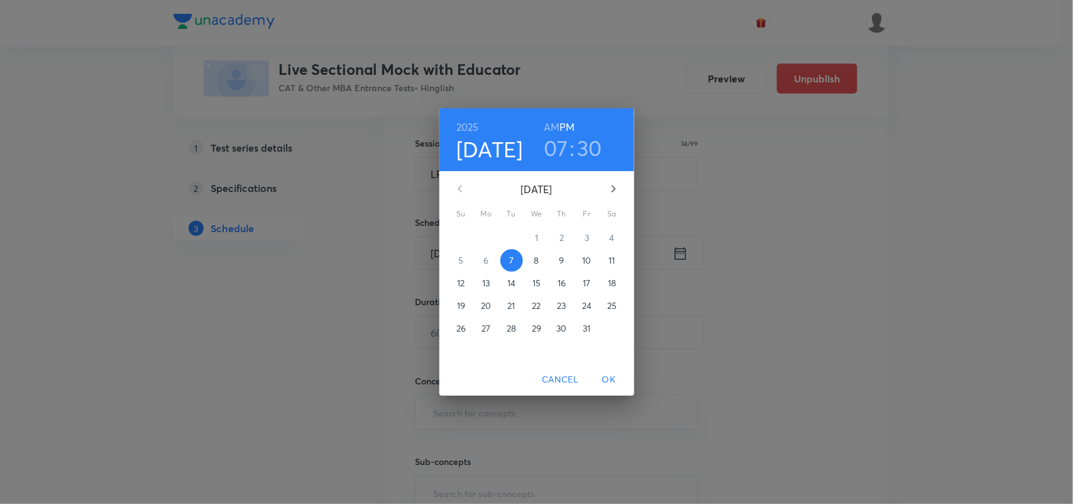
click at [535, 257] on p "8" at bounding box center [536, 260] width 5 height 13
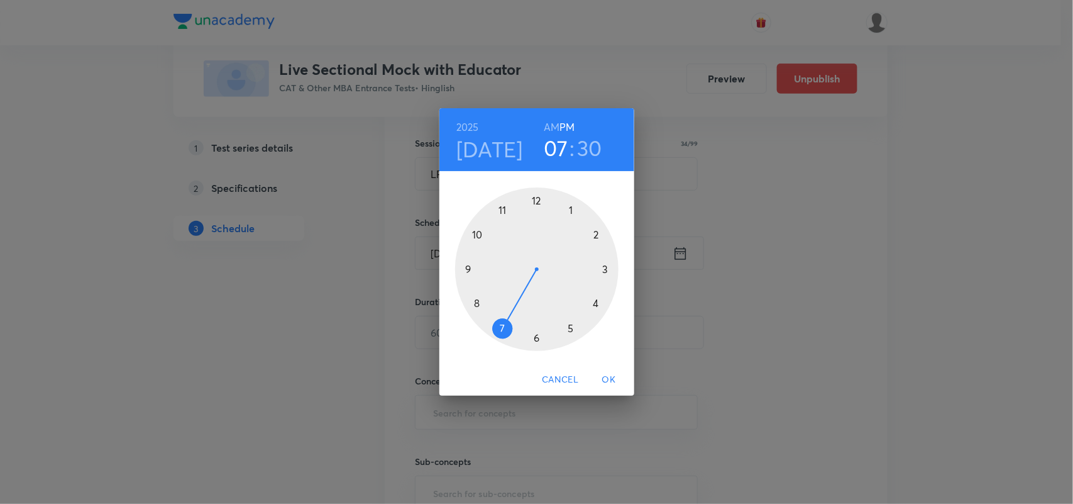
click at [501, 331] on div at bounding box center [537, 269] width 164 height 164
drag, startPoint x: 541, startPoint y: 334, endPoint x: 535, endPoint y: 202, distance: 131.6
click at [535, 202] on div at bounding box center [537, 269] width 164 height 164
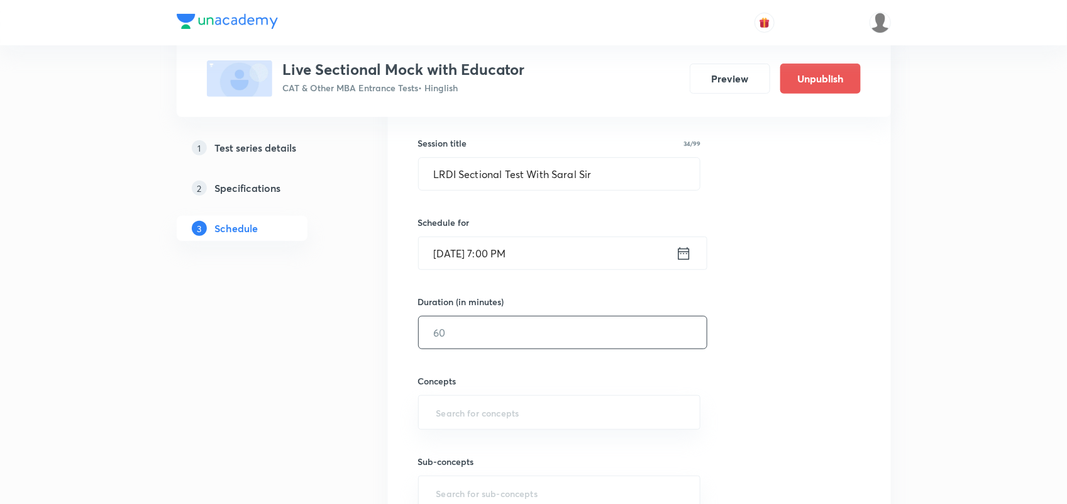
click at [483, 329] on input "text" at bounding box center [563, 332] width 288 height 32
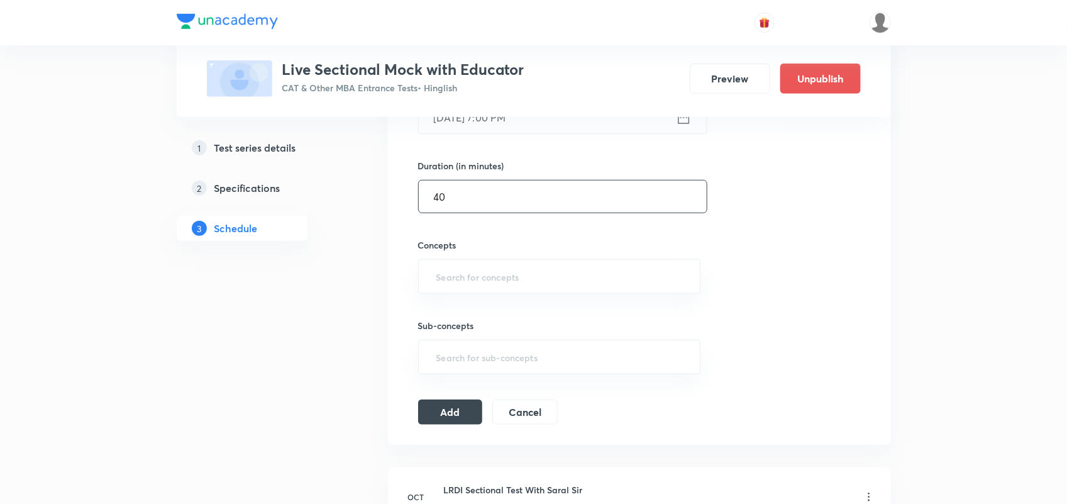
scroll to position [363, 0]
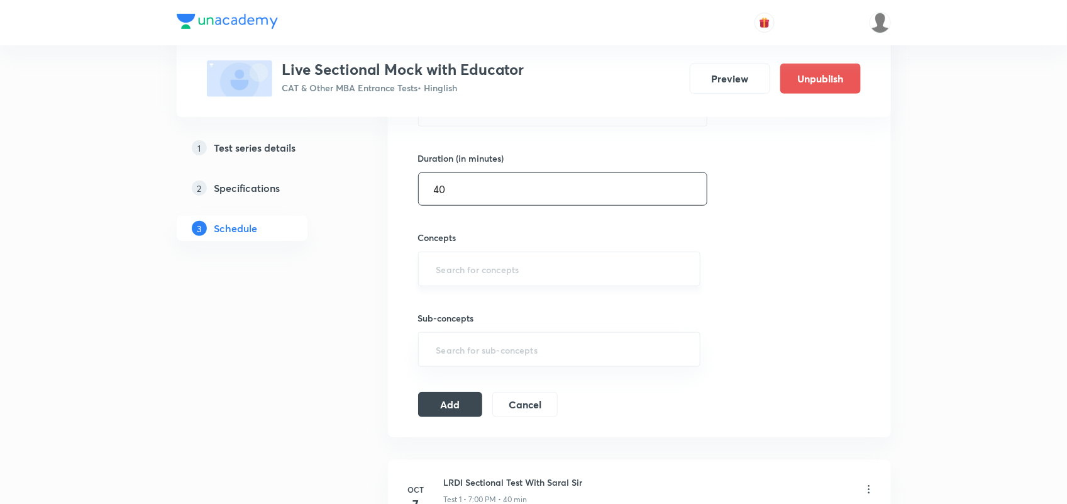
type input "40"
click at [482, 269] on input "text" at bounding box center [560, 268] width 252 height 23
type input "LRD"
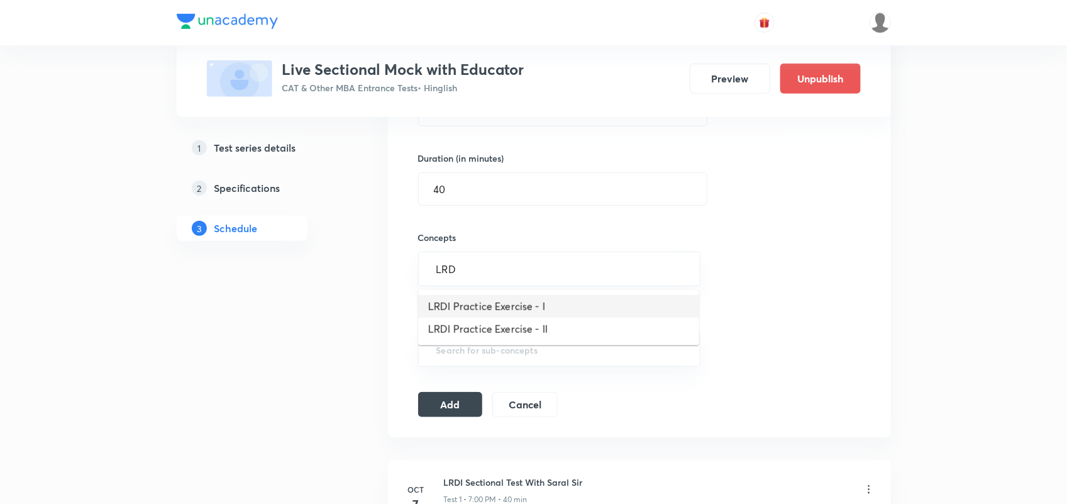
click at [504, 297] on li "LRDI Practice Exercise - I" at bounding box center [558, 306] width 281 height 23
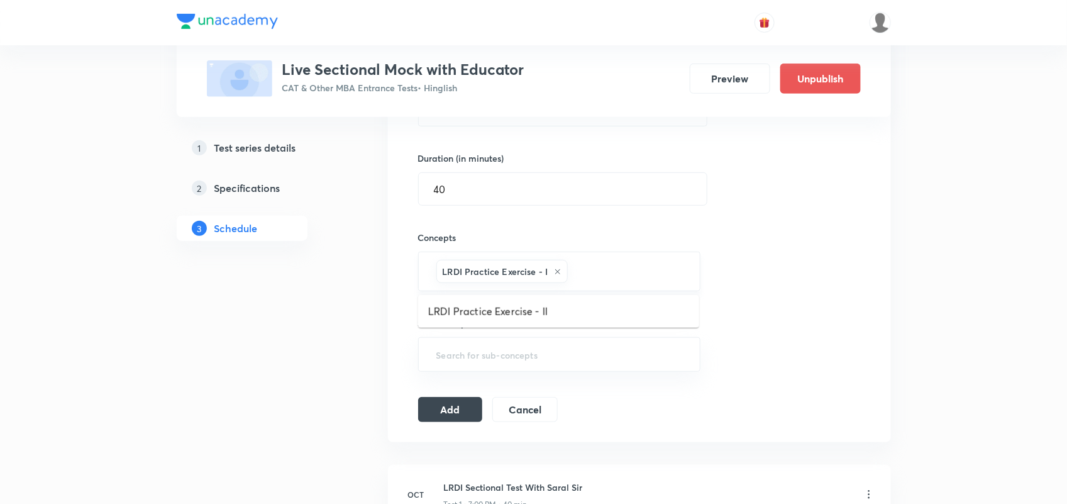
click at [619, 265] on input "text" at bounding box center [627, 271] width 114 height 23
click at [508, 312] on li "LRDI Practice Exercise - II" at bounding box center [558, 311] width 281 height 23
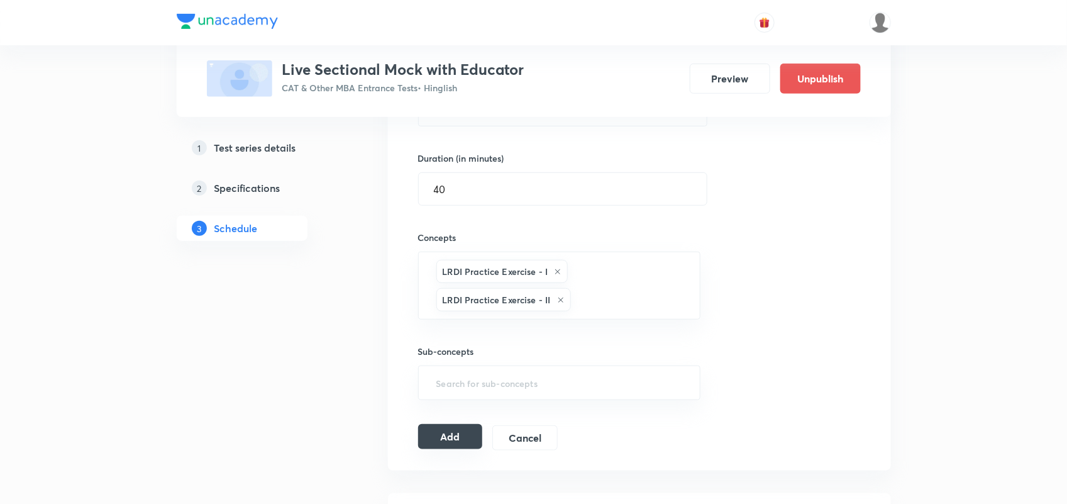
click at [434, 446] on button "Add" at bounding box center [450, 436] width 65 height 25
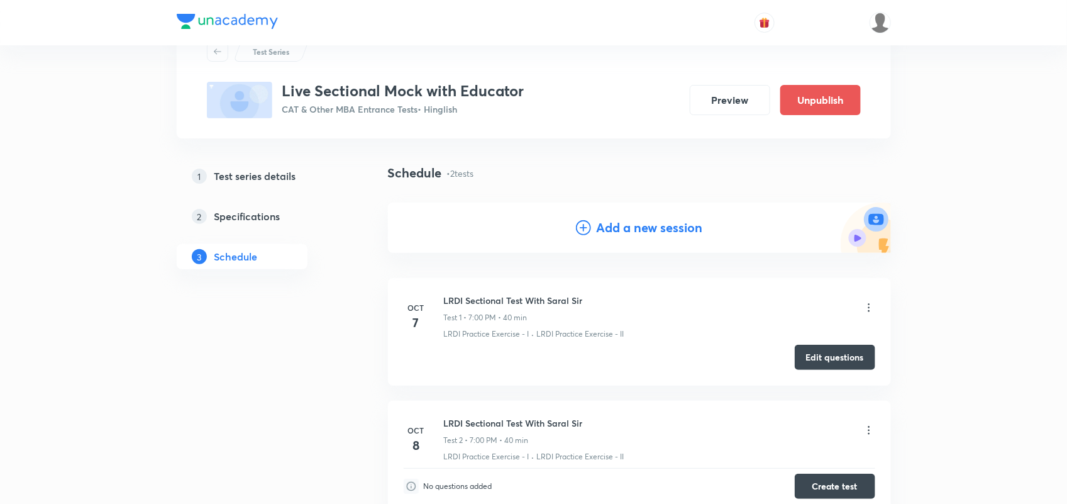
scroll to position [178, 0]
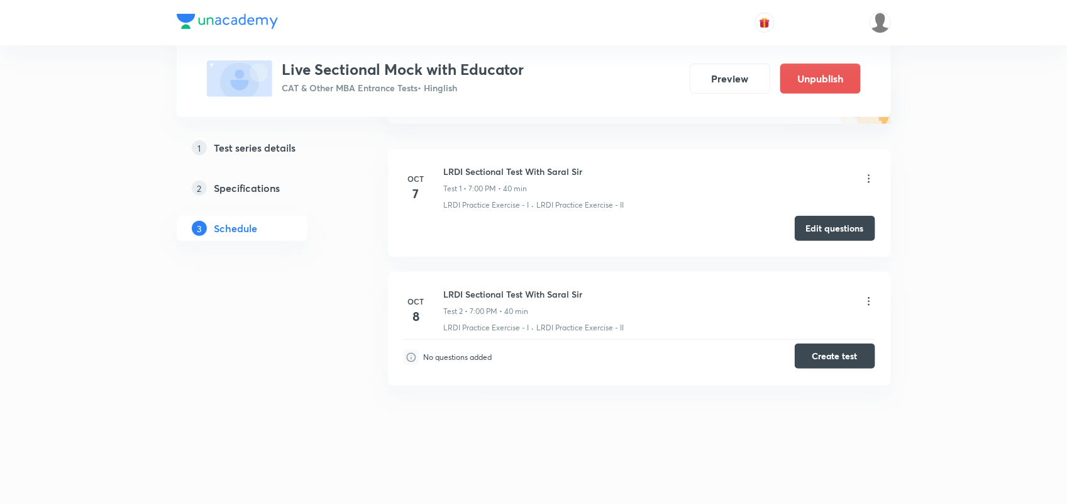
click at [827, 354] on button "Create test" at bounding box center [835, 355] width 80 height 25
click at [838, 220] on button "Edit questions" at bounding box center [835, 226] width 80 height 25
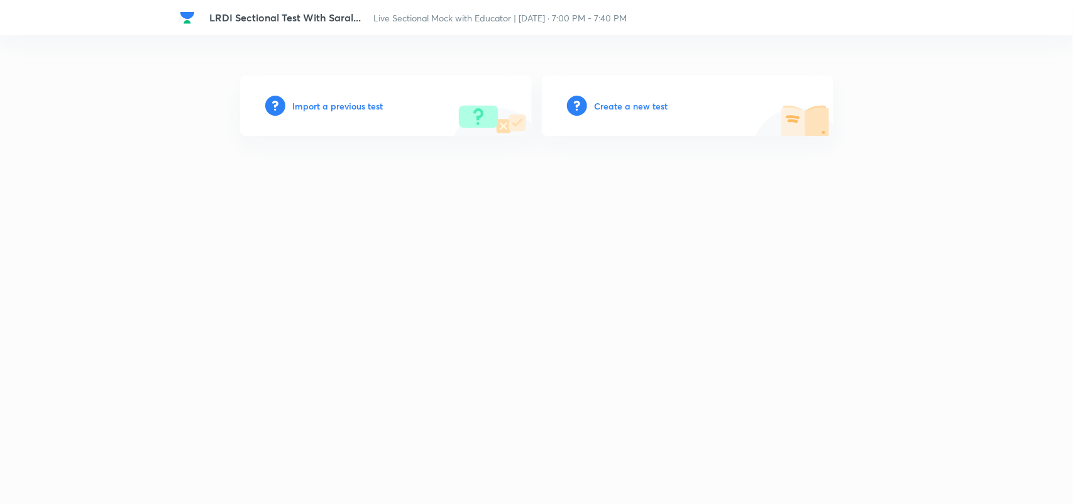
click at [357, 104] on h6 "Import a previous test" at bounding box center [338, 105] width 91 height 13
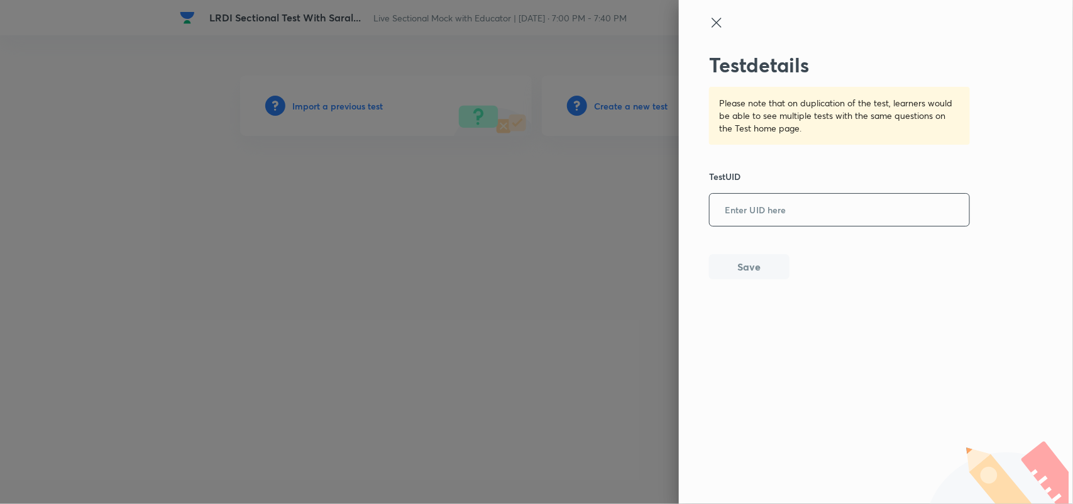
click at [812, 199] on input "text" at bounding box center [840, 210] width 260 height 31
paste input "KZIN4ZR1BC"
type input "KZIN4ZR1BC"
click at [743, 257] on button "Save" at bounding box center [749, 265] width 80 height 25
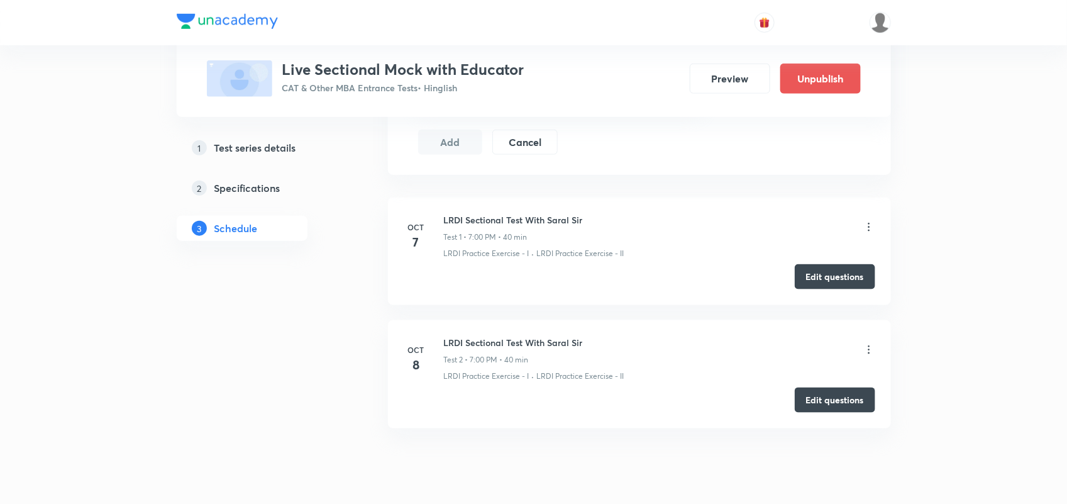
scroll to position [544, 0]
click at [866, 231] on icon at bounding box center [869, 228] width 13 height 13
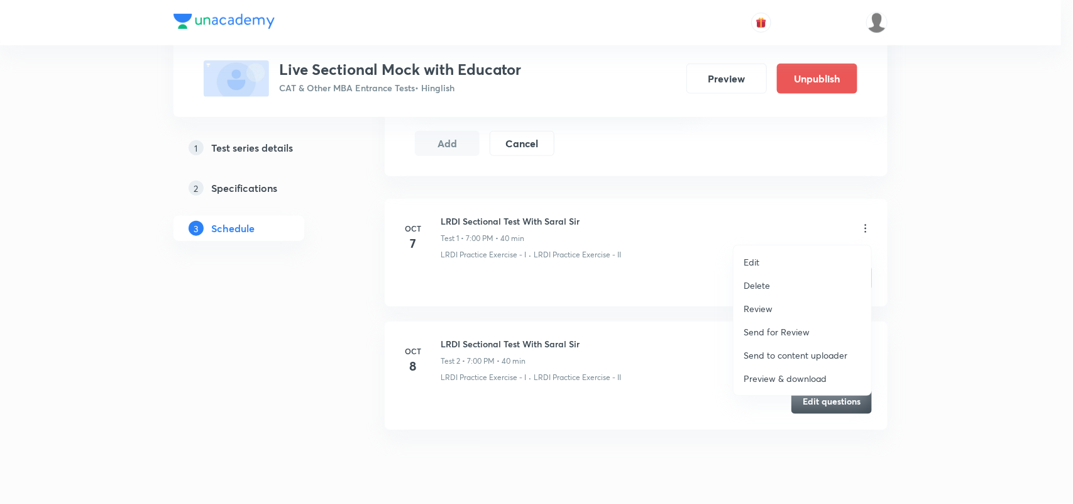
click at [758, 283] on p "Delete" at bounding box center [757, 285] width 26 height 13
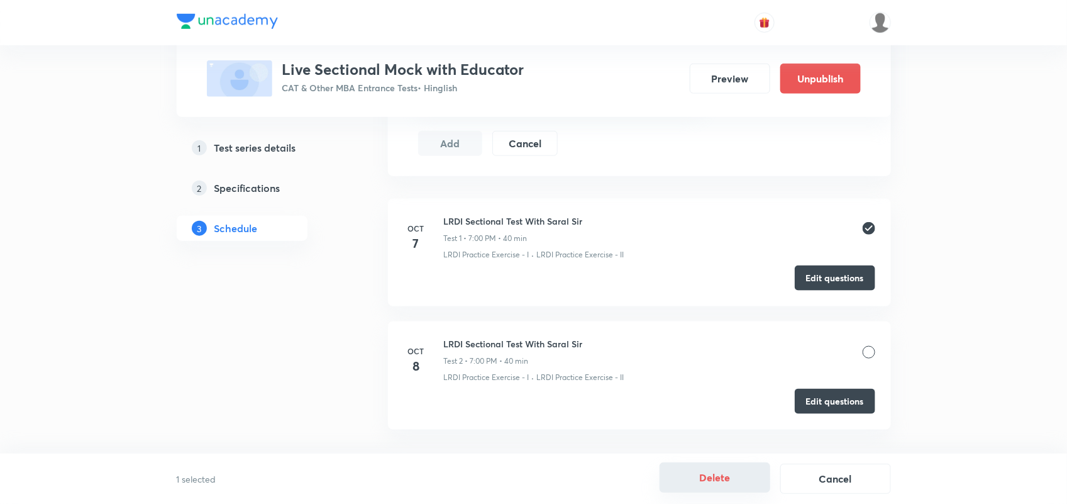
click at [731, 475] on button "Delete" at bounding box center [715, 477] width 111 height 30
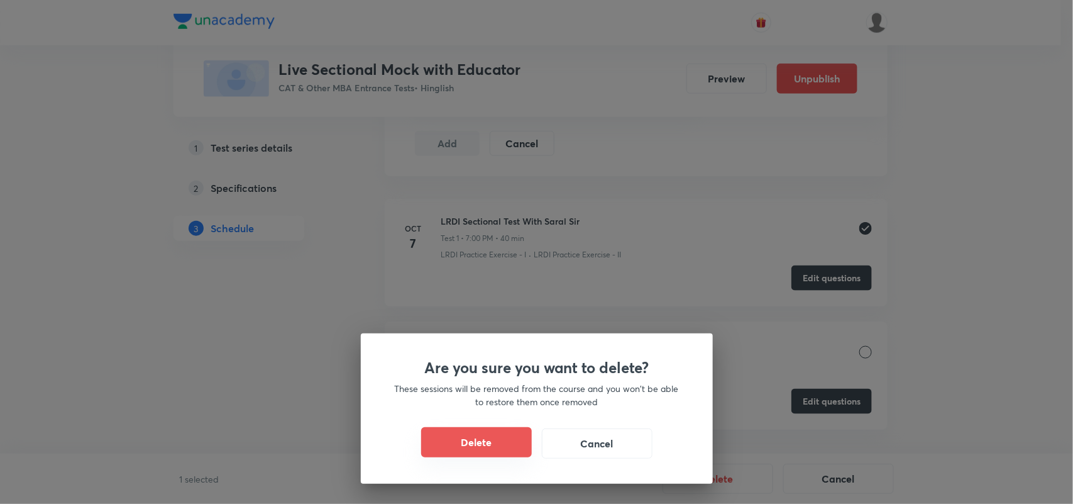
click at [479, 441] on button "Delete" at bounding box center [476, 442] width 111 height 30
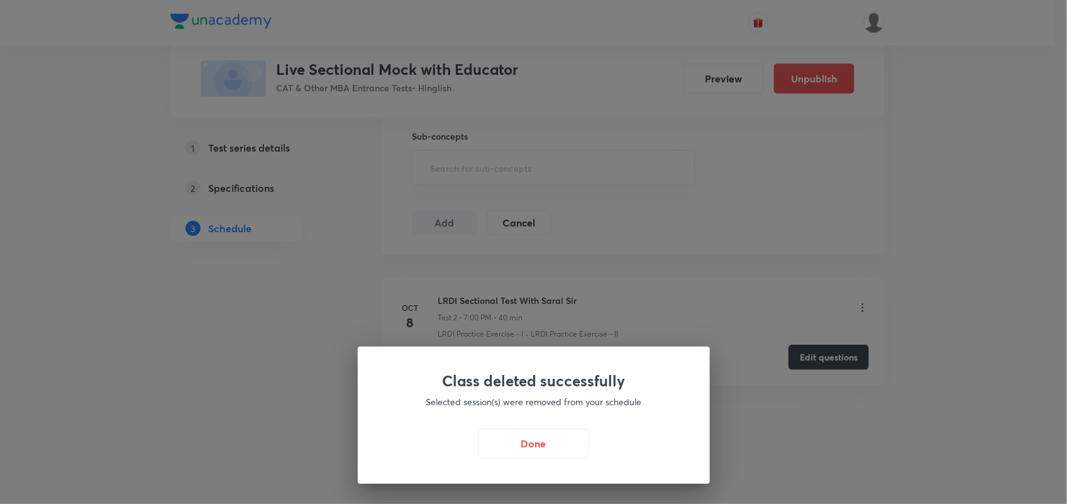
scroll to position [466, 0]
click at [522, 450] on button "Done" at bounding box center [537, 442] width 111 height 30
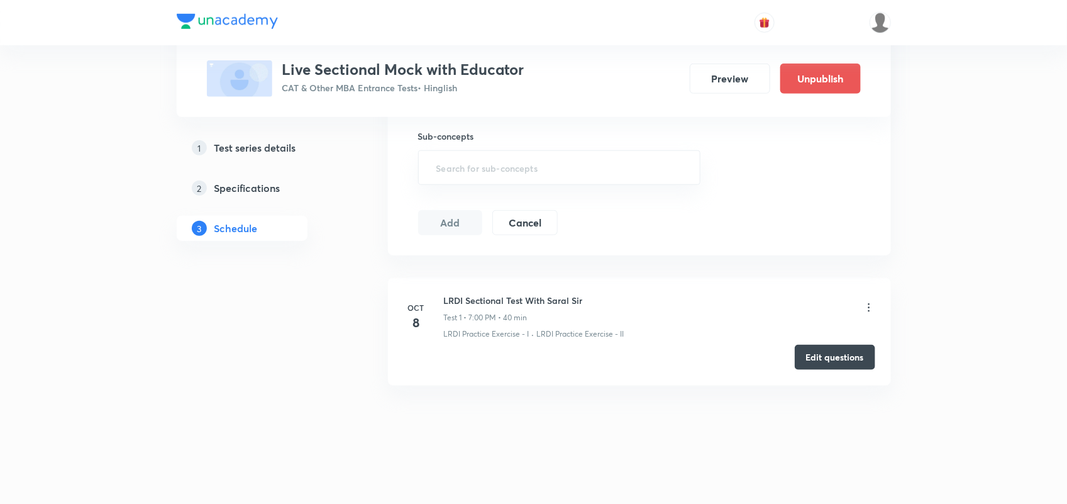
click at [941, 215] on div "Test Series Live Sectional Mock with Educator CAT & Other MBA Entrance Tests • …" at bounding box center [533, 19] width 1067 height 968
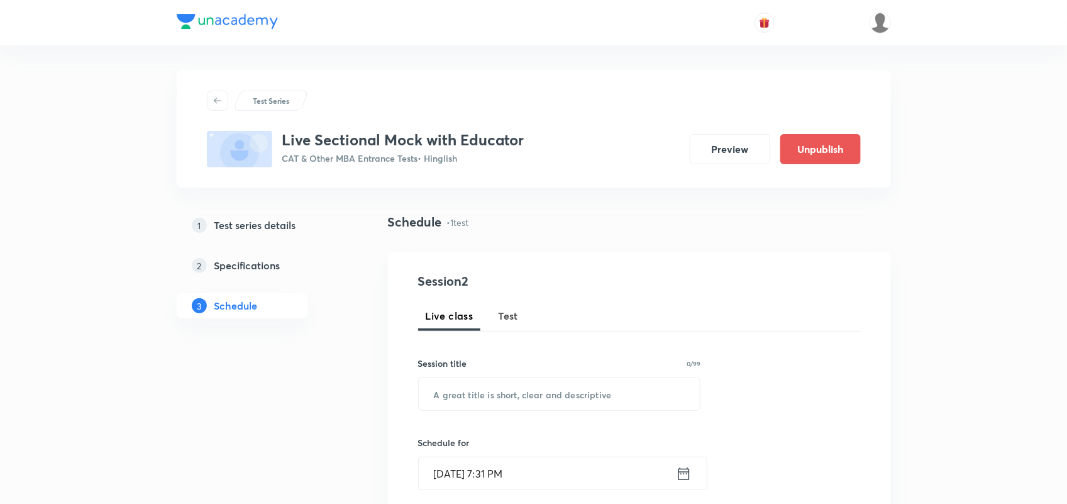
scroll to position [1, 0]
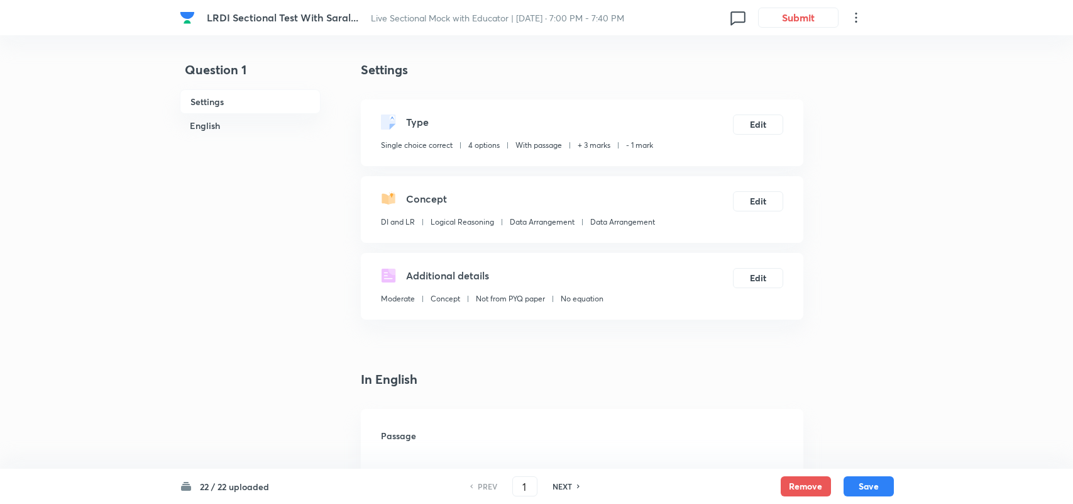
checkbox input "true"
